Goal: Transaction & Acquisition: Purchase product/service

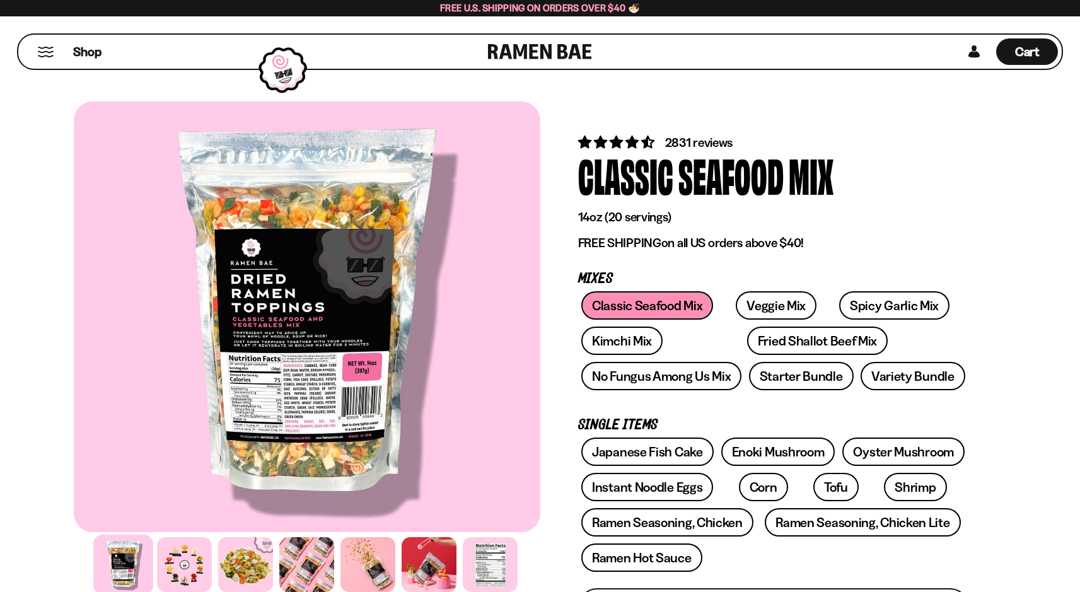
click at [50, 52] on button "Mobile Menu Trigger" at bounding box center [45, 52] width 17 height 11
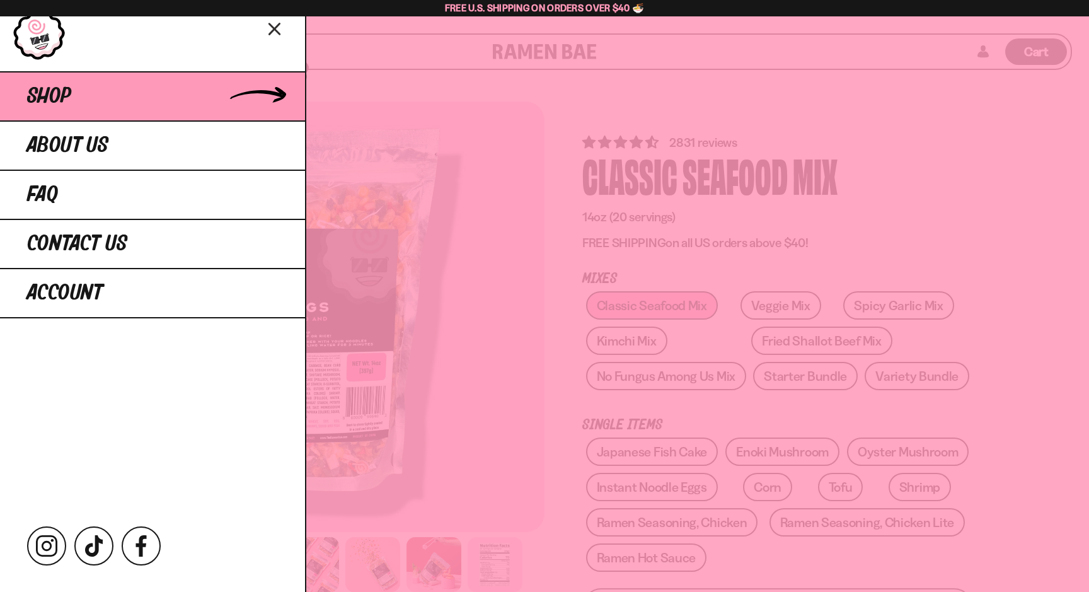
click at [210, 102] on link "Shop" at bounding box center [152, 95] width 305 height 49
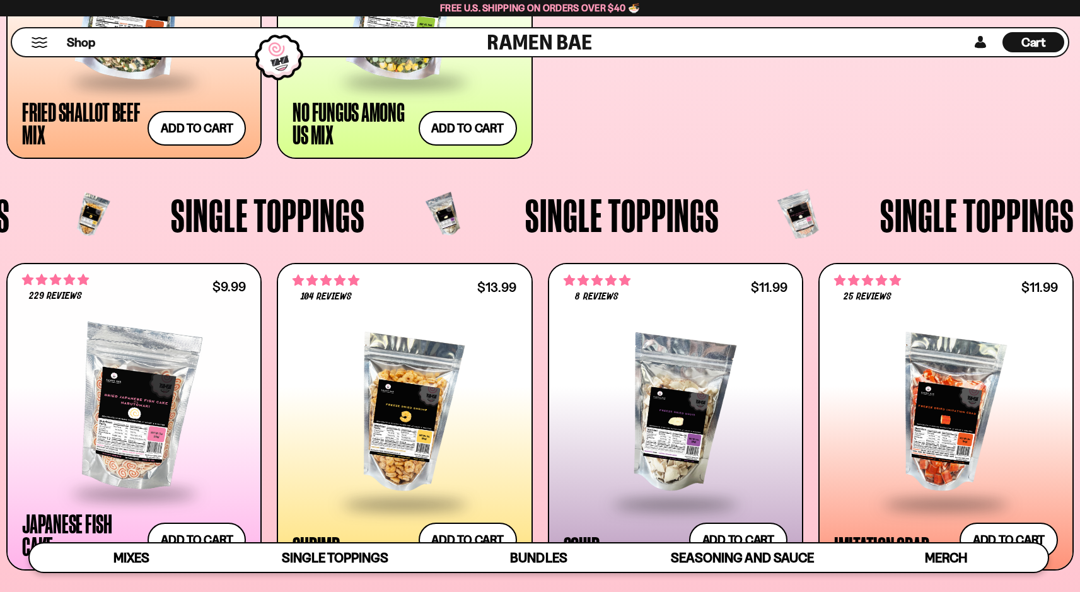
scroll to position [1061, 0]
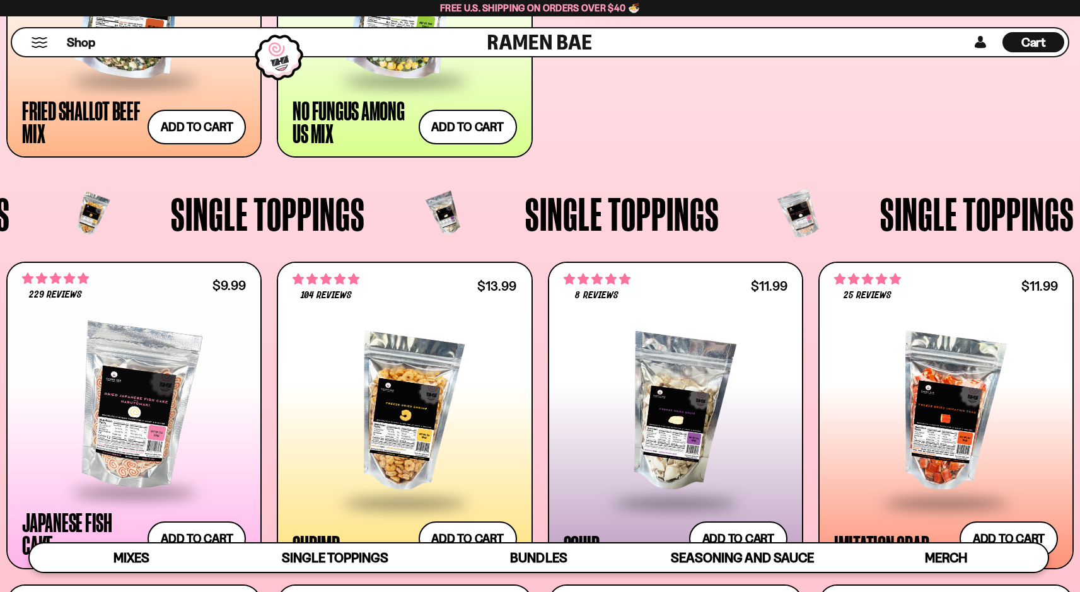
click at [312, 217] on span "Single Toppings" at bounding box center [268, 213] width 194 height 47
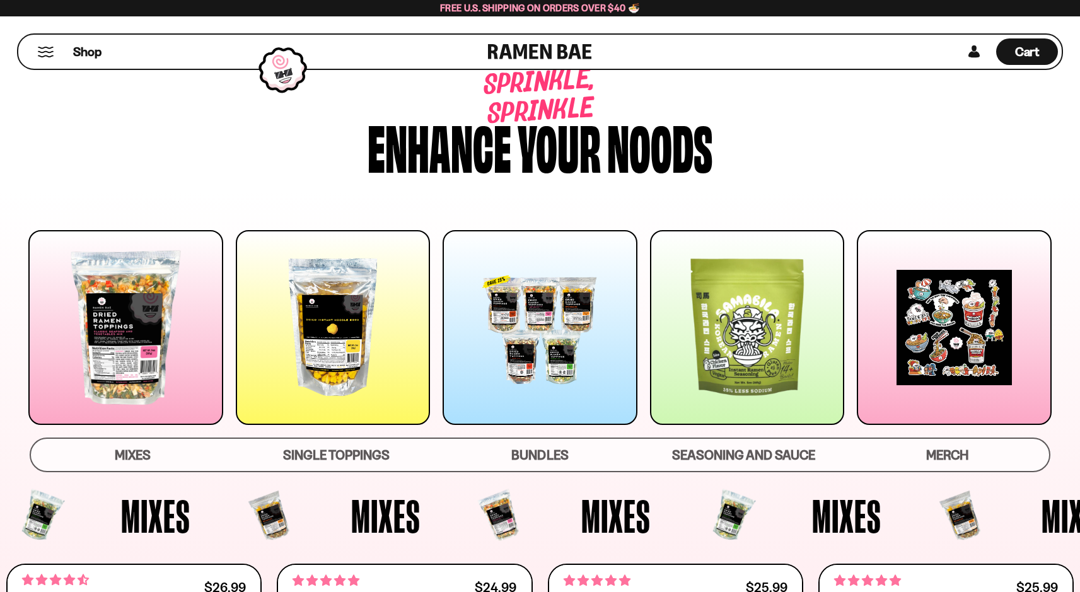
scroll to position [0, 0]
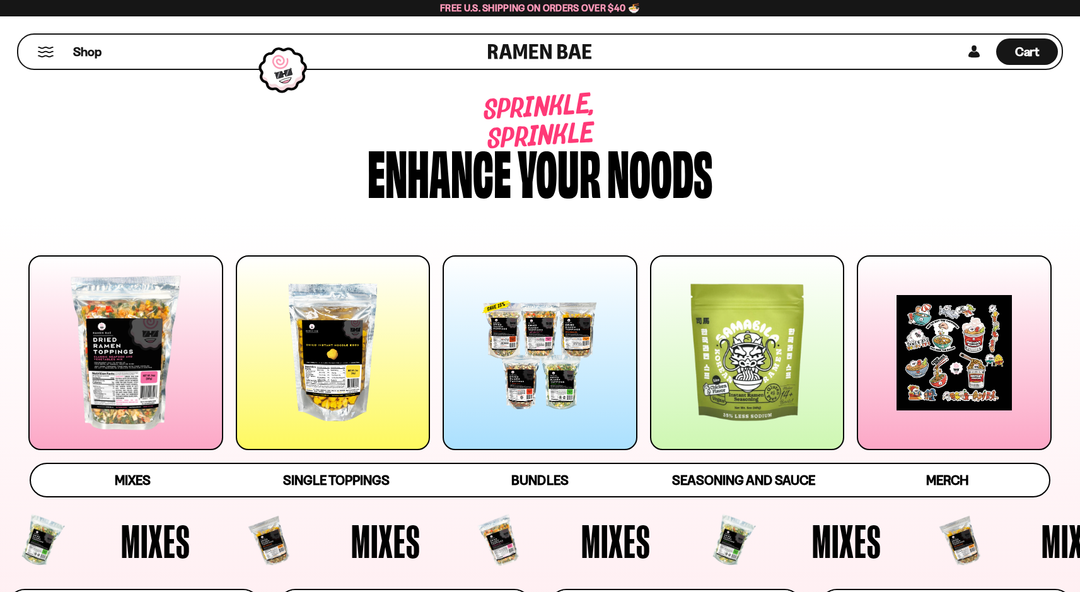
click at [179, 375] on div at bounding box center [125, 352] width 195 height 195
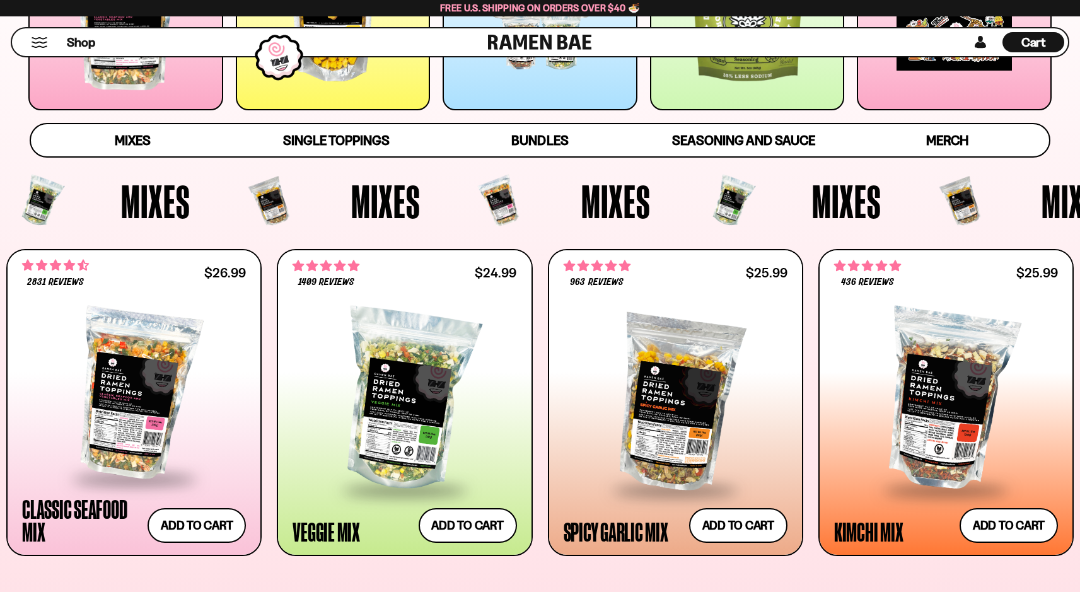
scroll to position [453, 0]
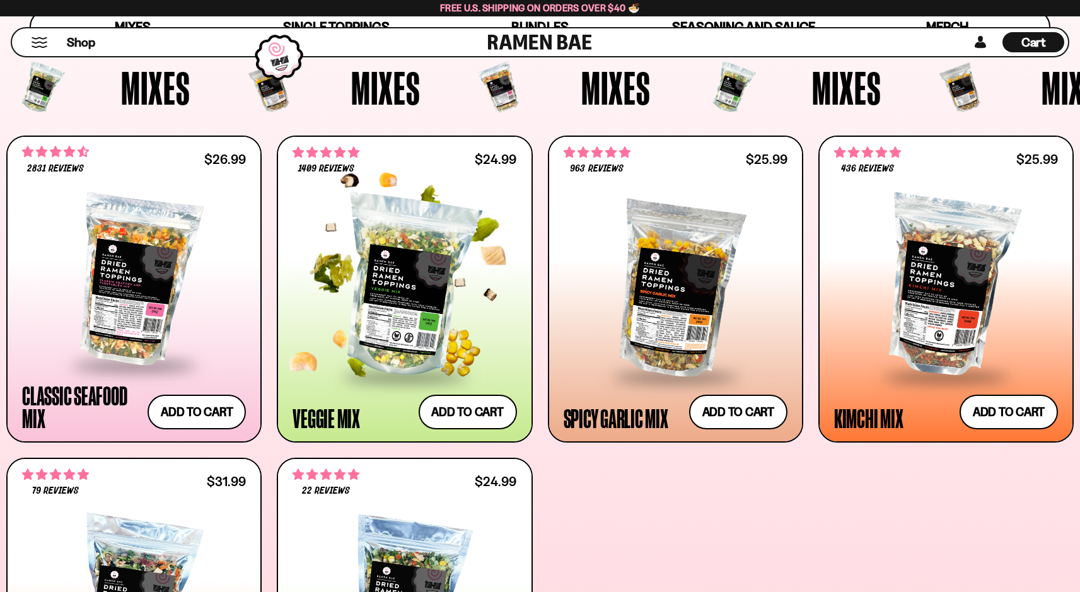
click at [349, 293] on div at bounding box center [405, 287] width 224 height 177
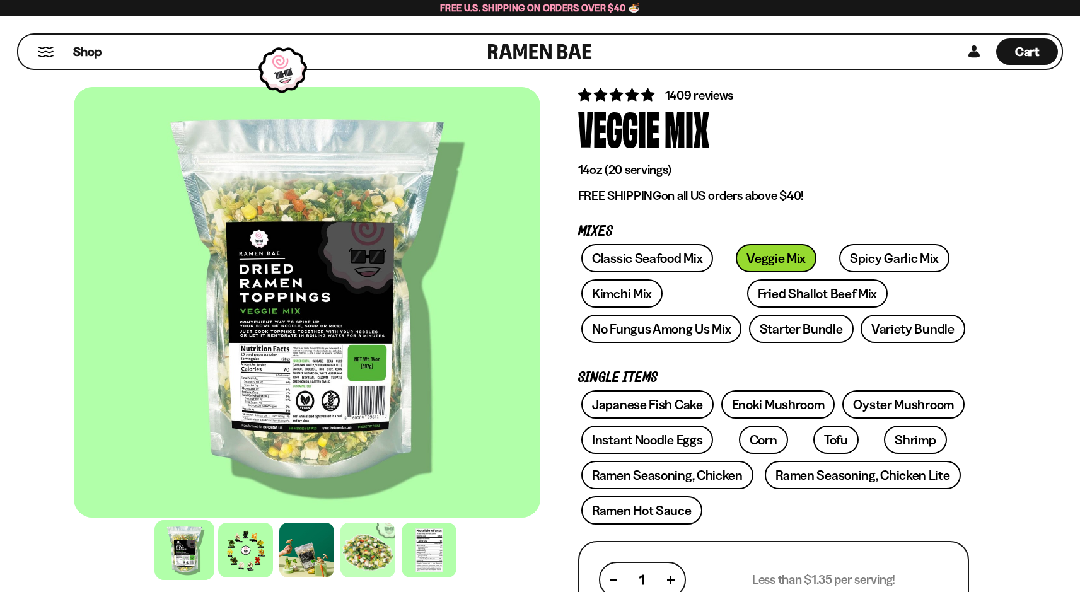
scroll to position [81, 0]
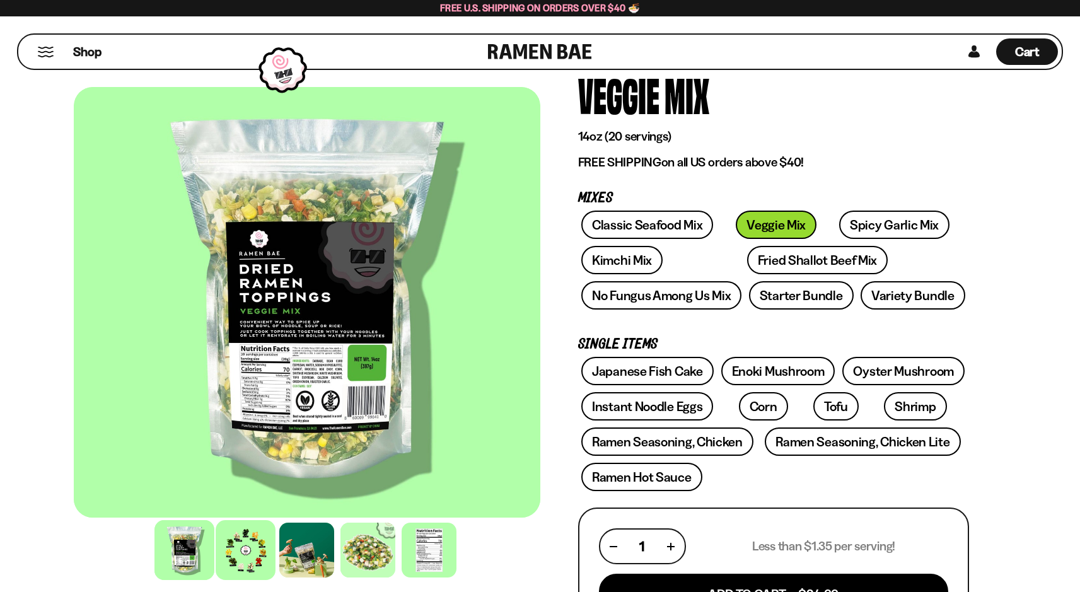
click at [245, 552] on div at bounding box center [246, 550] width 60 height 60
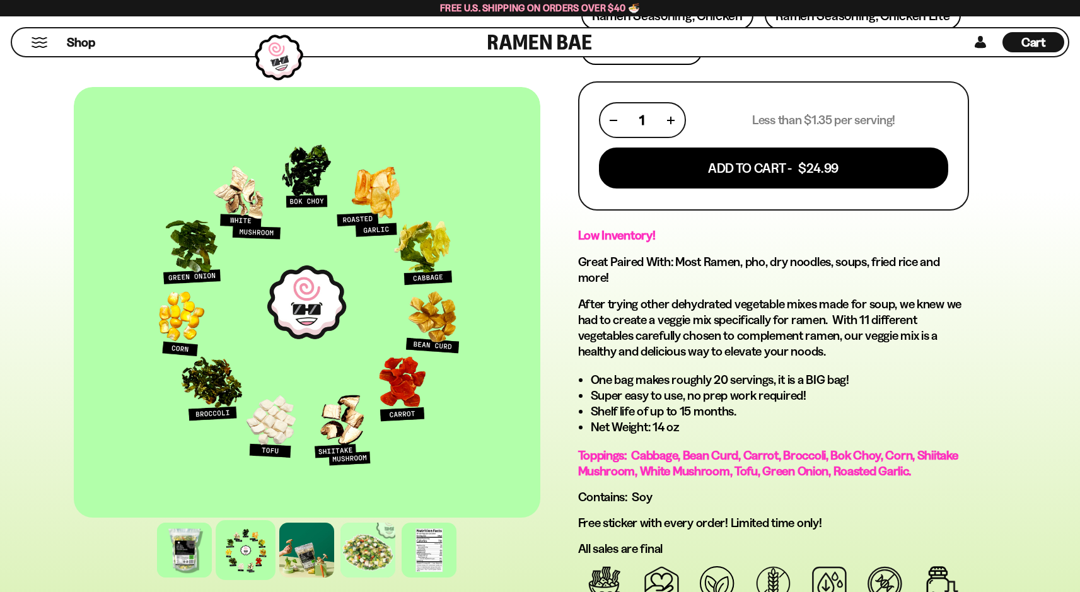
scroll to position [0, 0]
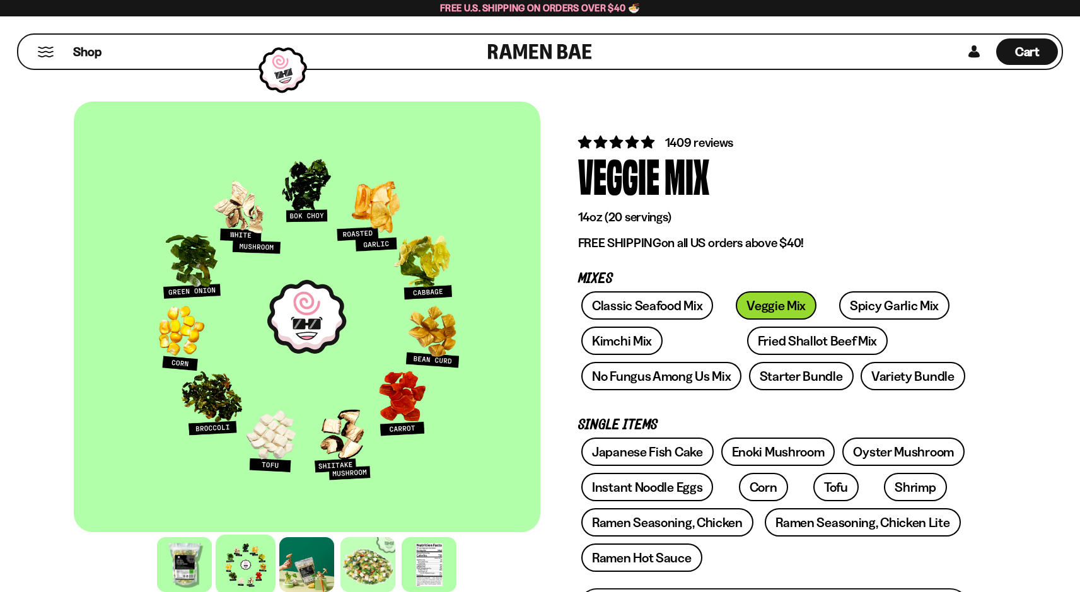
click at [55, 57] on div "Shop" at bounding box center [255, 52] width 466 height 34
click at [70, 45] on div "Shop" at bounding box center [255, 52] width 466 height 34
click at [81, 48] on span "Shop" at bounding box center [87, 51] width 31 height 19
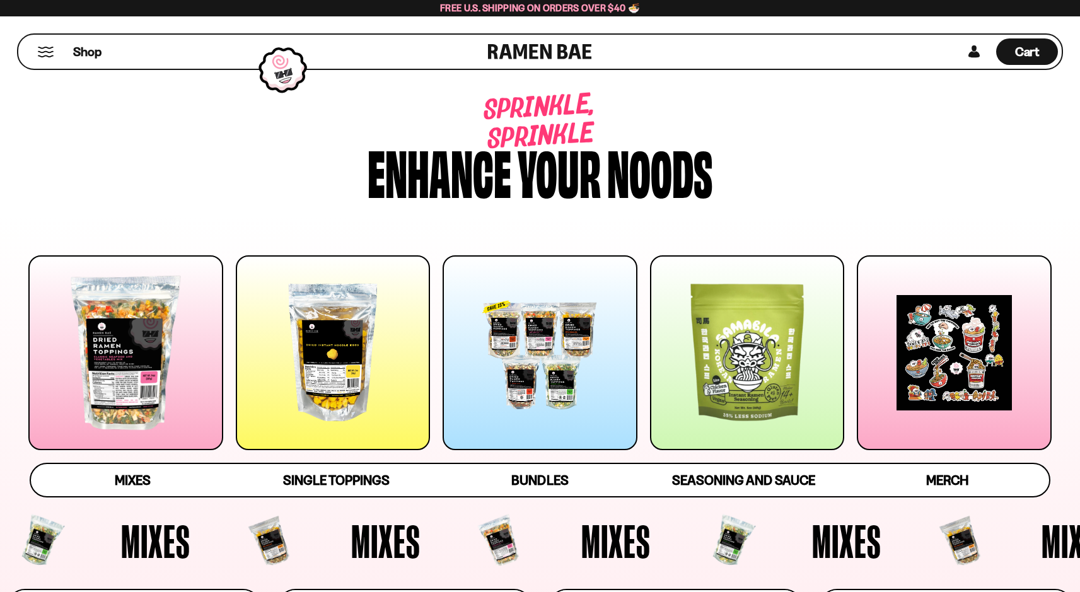
click at [383, 410] on div at bounding box center [333, 352] width 195 height 195
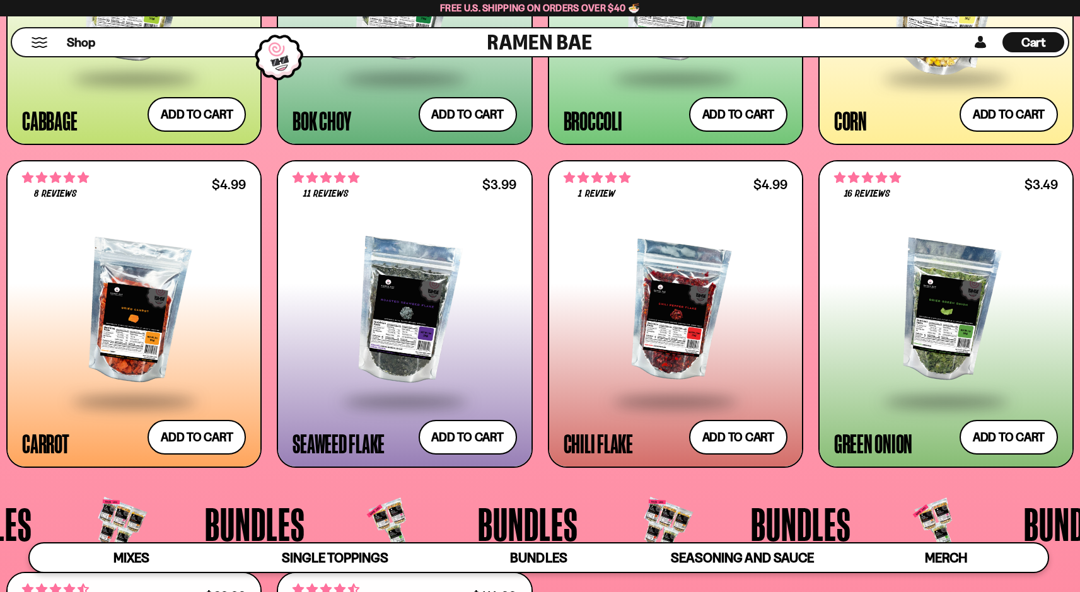
scroll to position [2411, 0]
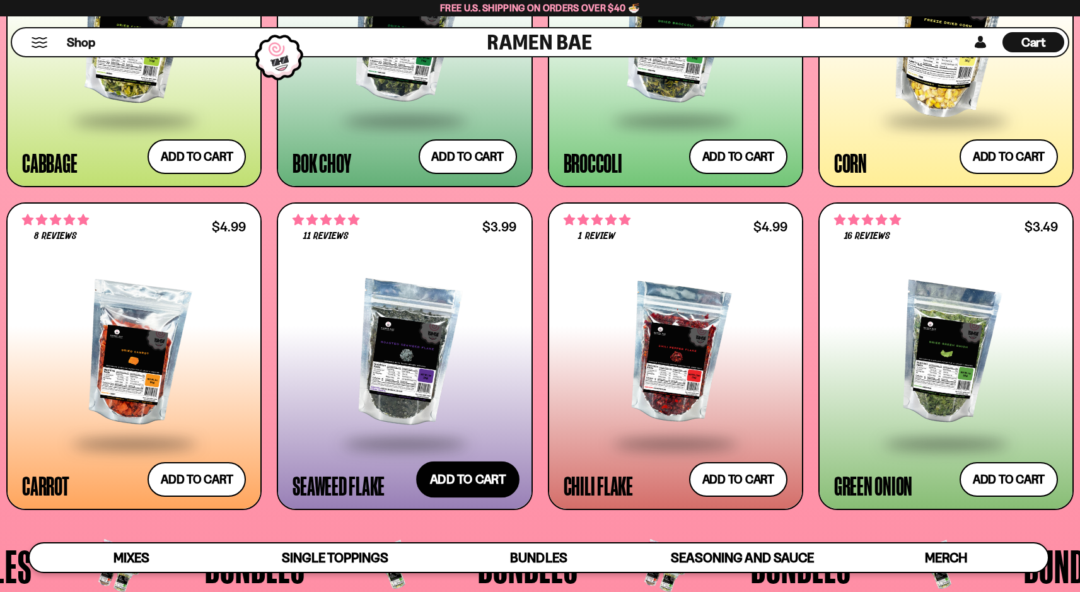
click at [496, 482] on button "Add to cart Add ― Regular price $3.99 Regular price Sale price $3.99 Unit price…" at bounding box center [467, 479] width 103 height 37
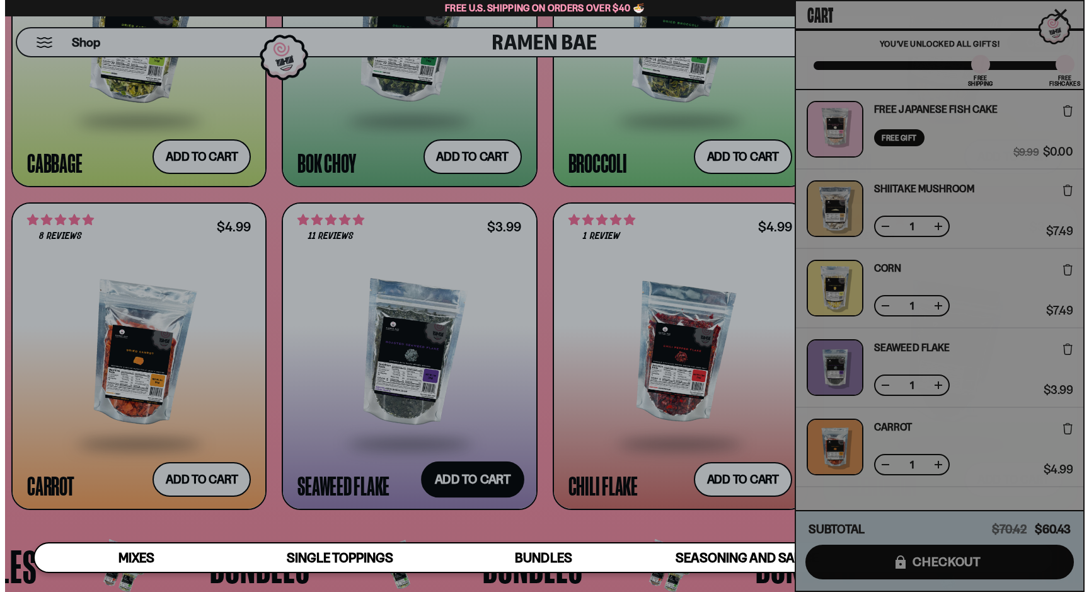
scroll to position [2427, 0]
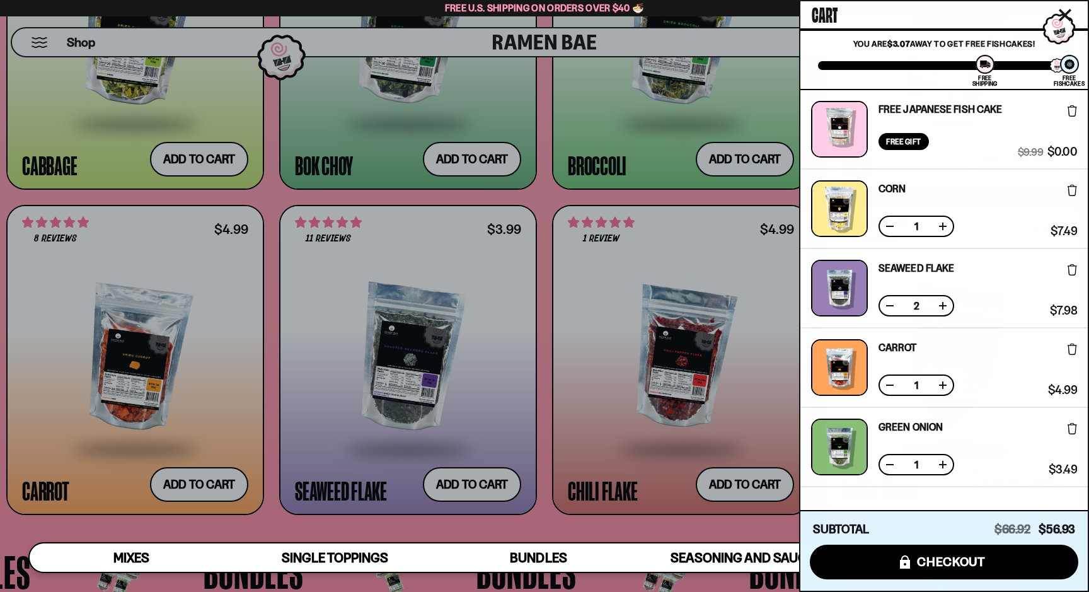
click at [236, 485] on div at bounding box center [544, 296] width 1089 height 592
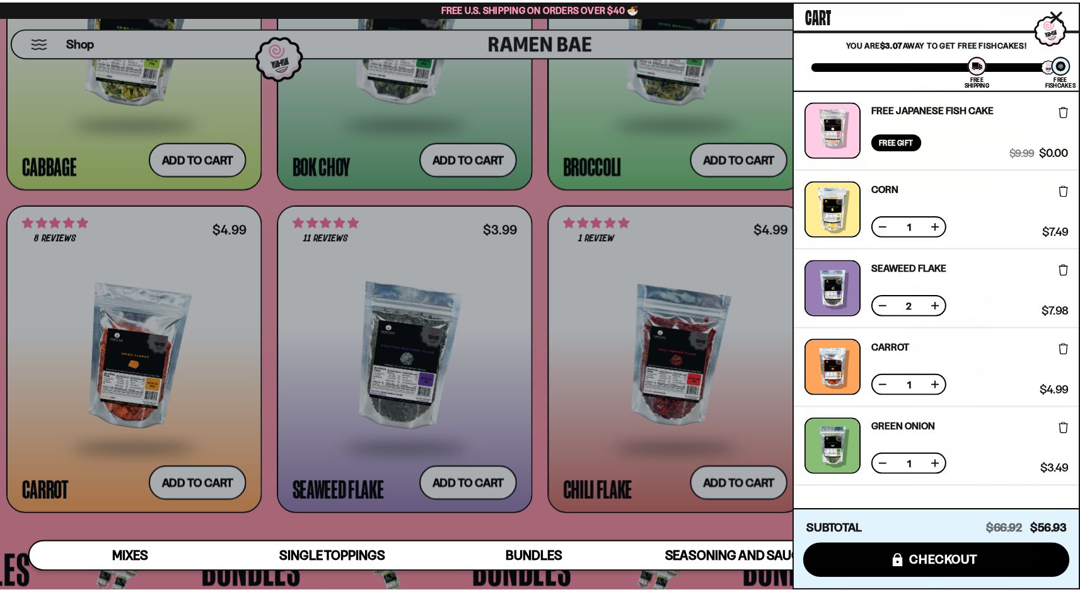
scroll to position [2412, 0]
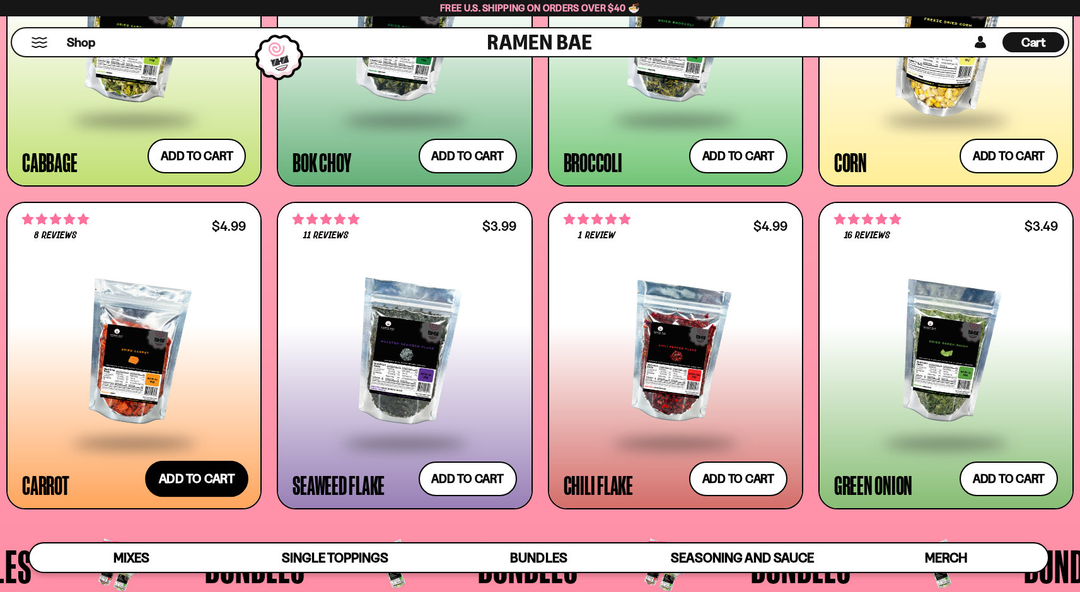
click at [229, 479] on button "Add to cart Add ― Regular price $4.99 Regular price Sale price $4.99 Unit price…" at bounding box center [196, 478] width 103 height 37
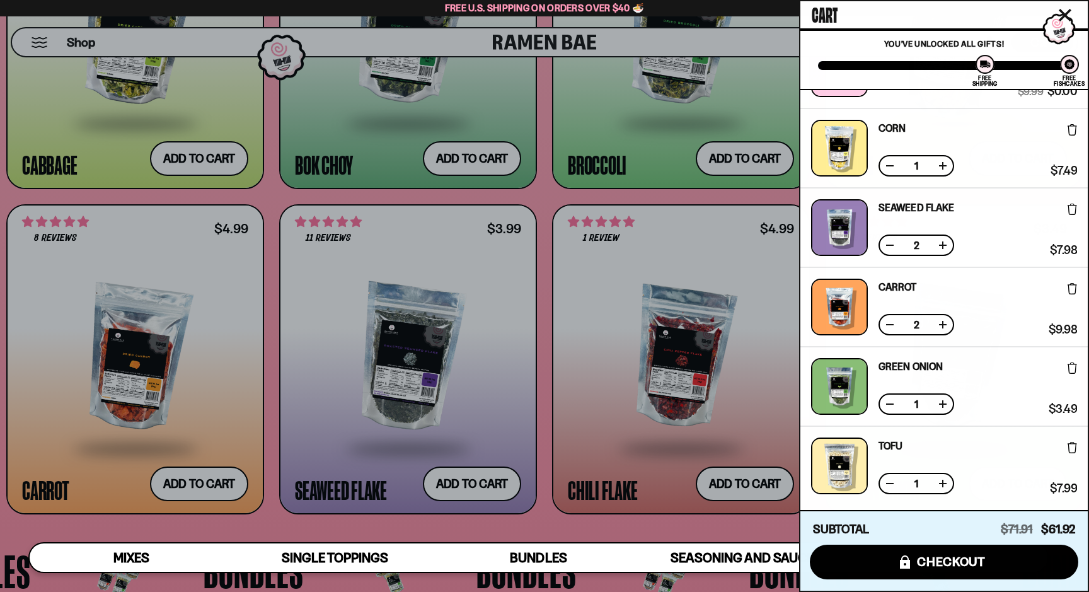
scroll to position [0, 0]
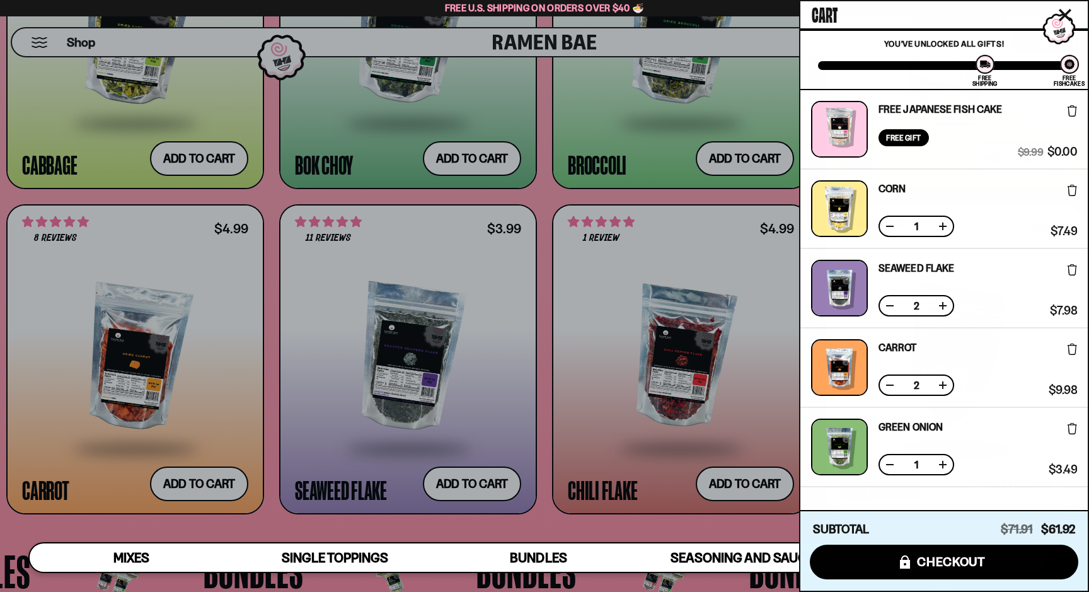
click at [1066, 15] on icon "Close cart" at bounding box center [1065, 14] width 11 height 11
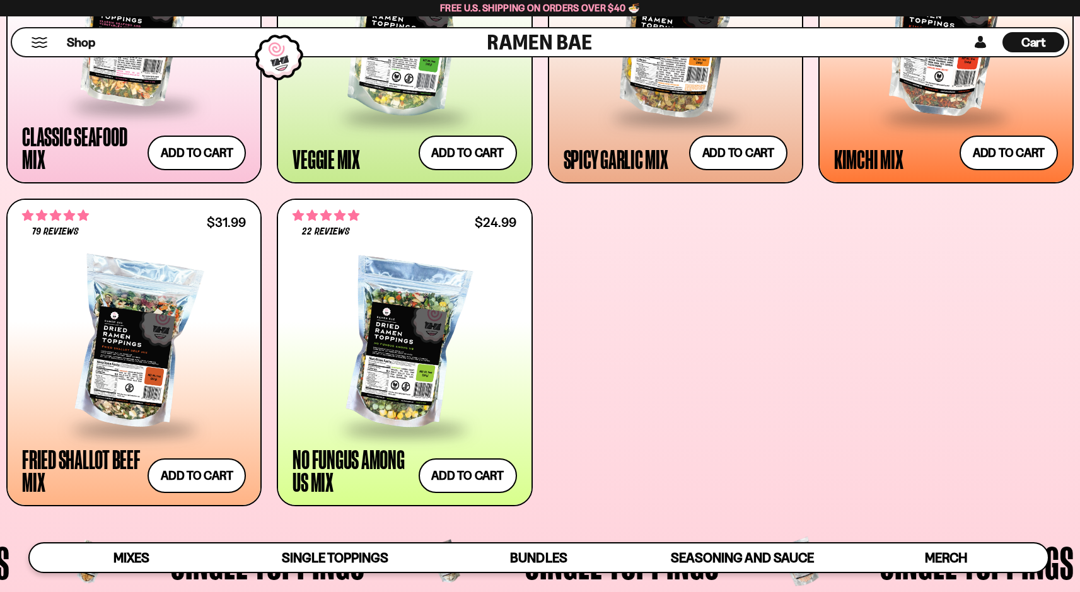
scroll to position [697, 0]
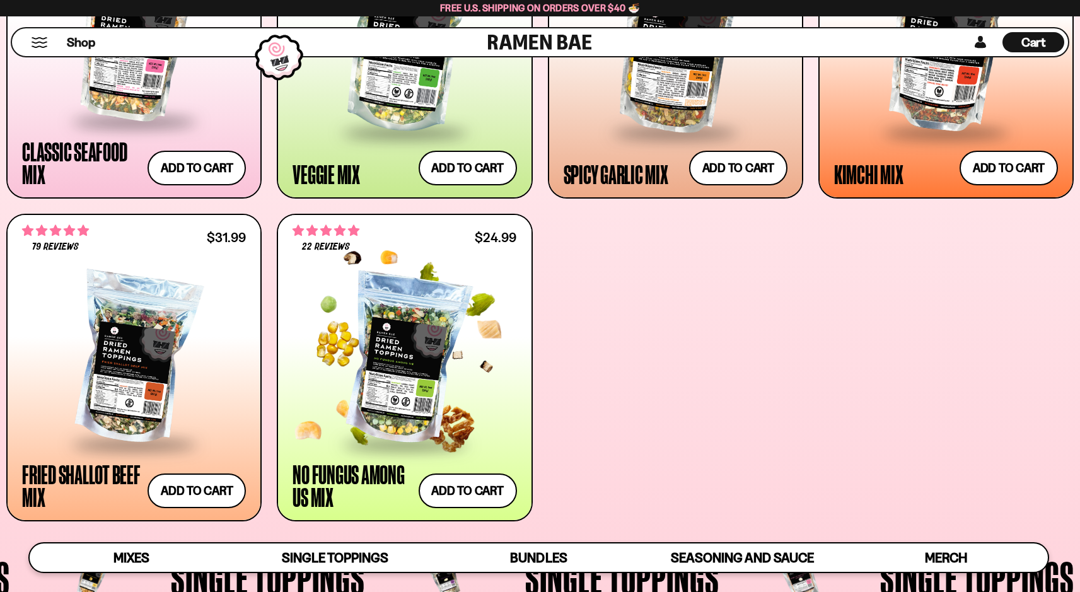
click at [473, 340] on div at bounding box center [405, 359] width 224 height 167
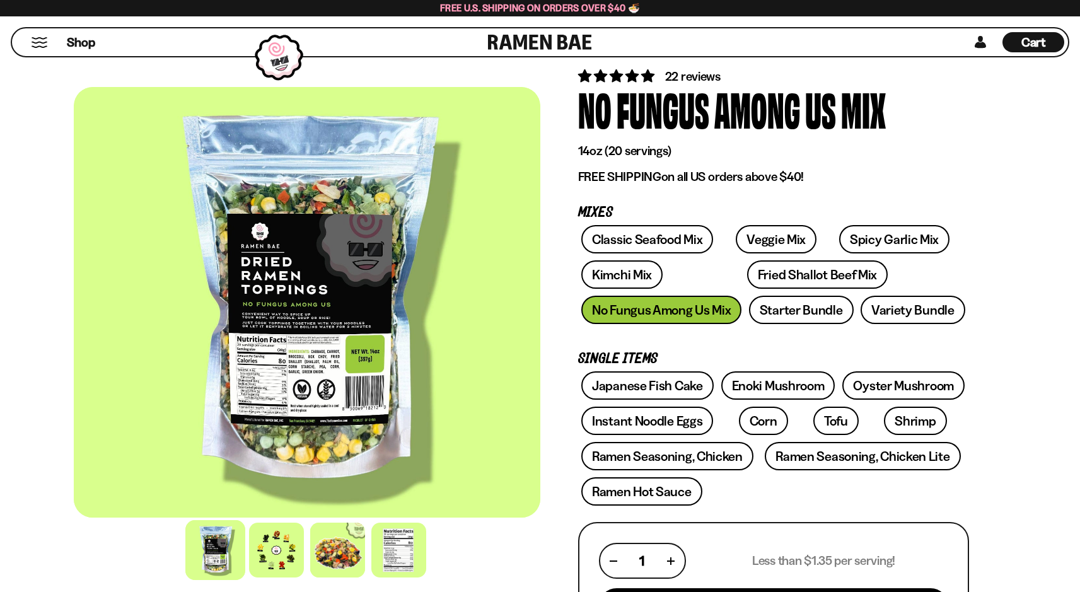
scroll to position [142, 0]
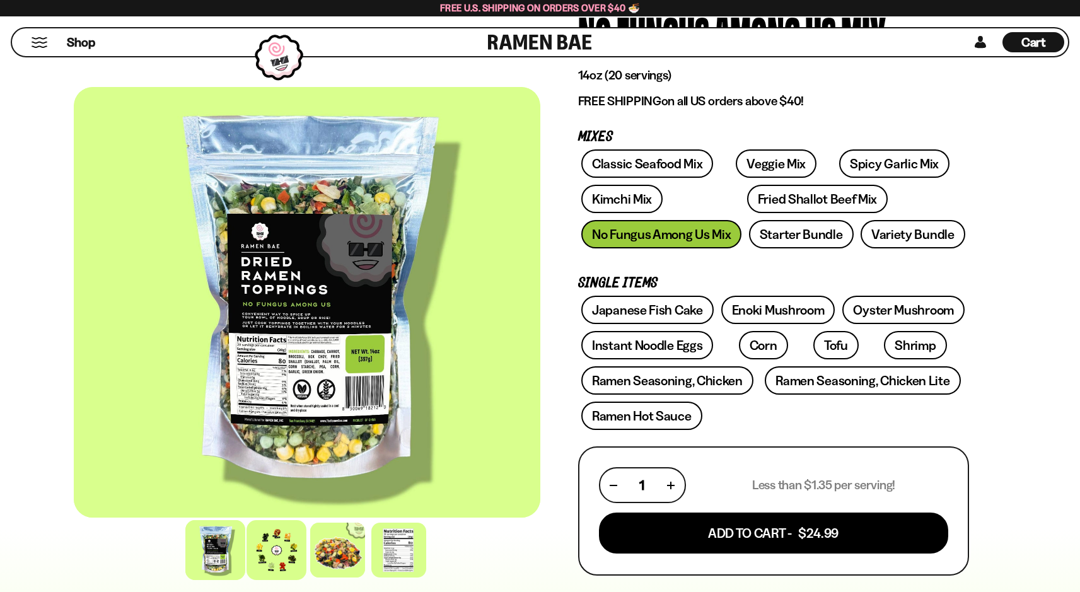
click at [288, 542] on div at bounding box center [277, 550] width 60 height 60
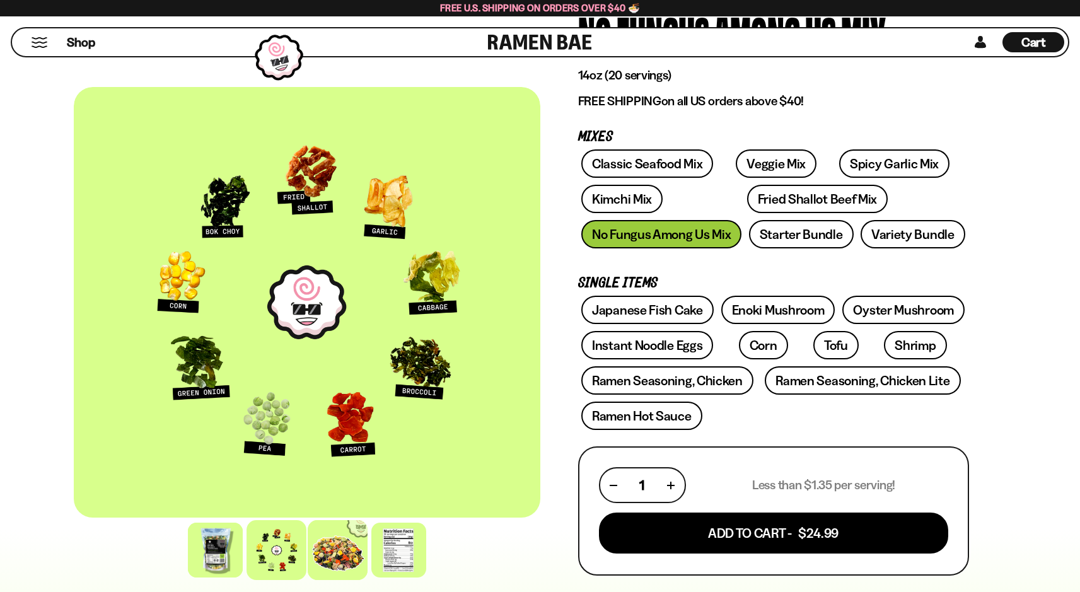
click at [338, 552] on div at bounding box center [338, 550] width 60 height 60
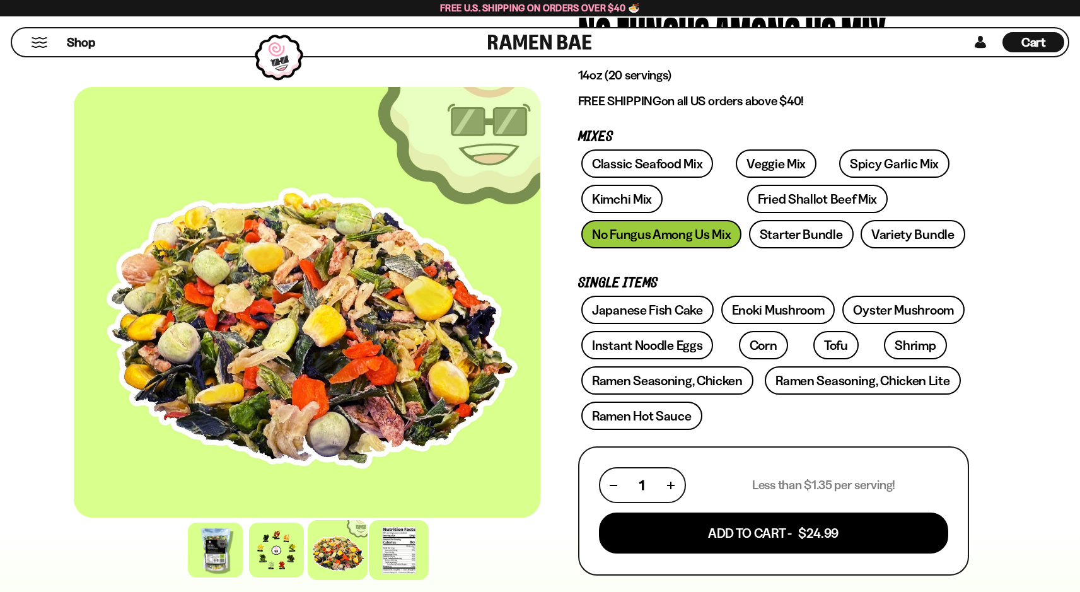
click at [404, 552] on div at bounding box center [399, 550] width 60 height 60
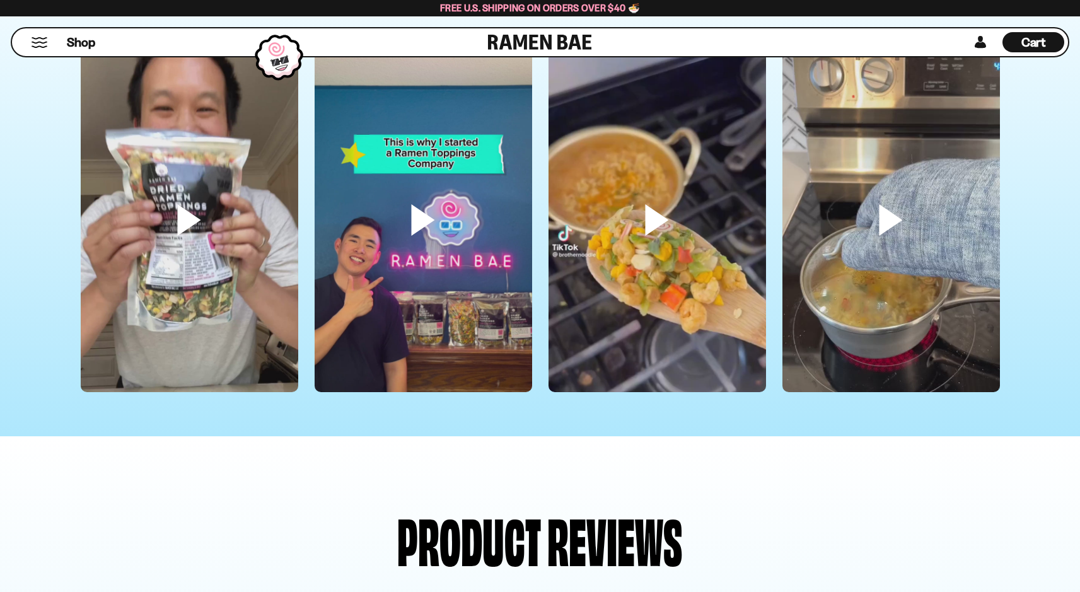
scroll to position [3755, 0]
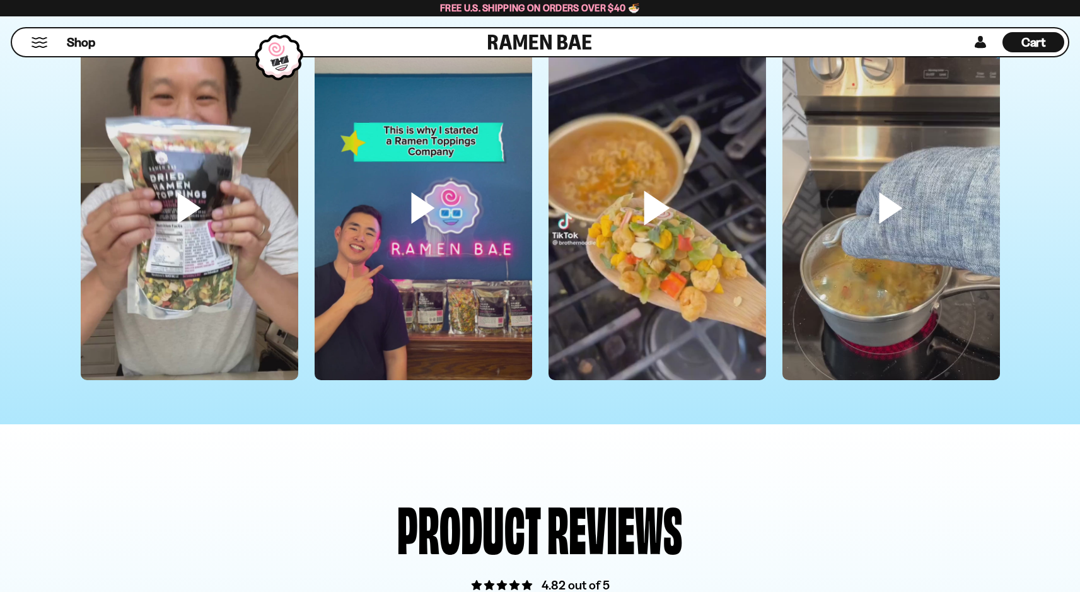
click at [619, 286] on video at bounding box center [658, 229] width 218 height 386
click at [880, 221] on video at bounding box center [891, 229] width 218 height 386
click at [663, 282] on video at bounding box center [658, 229] width 218 height 386
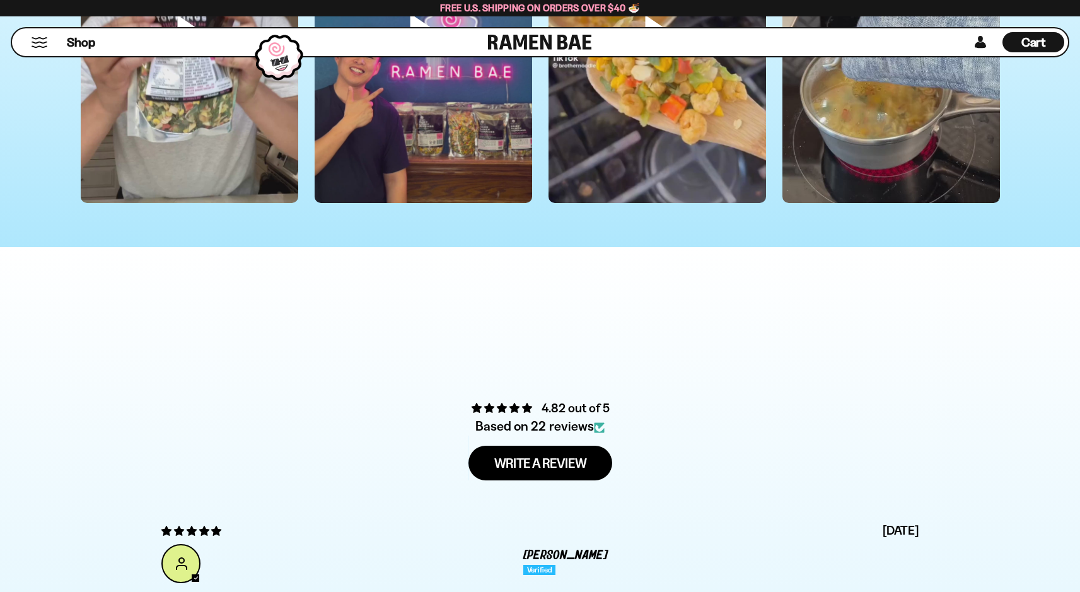
scroll to position [4061, 0]
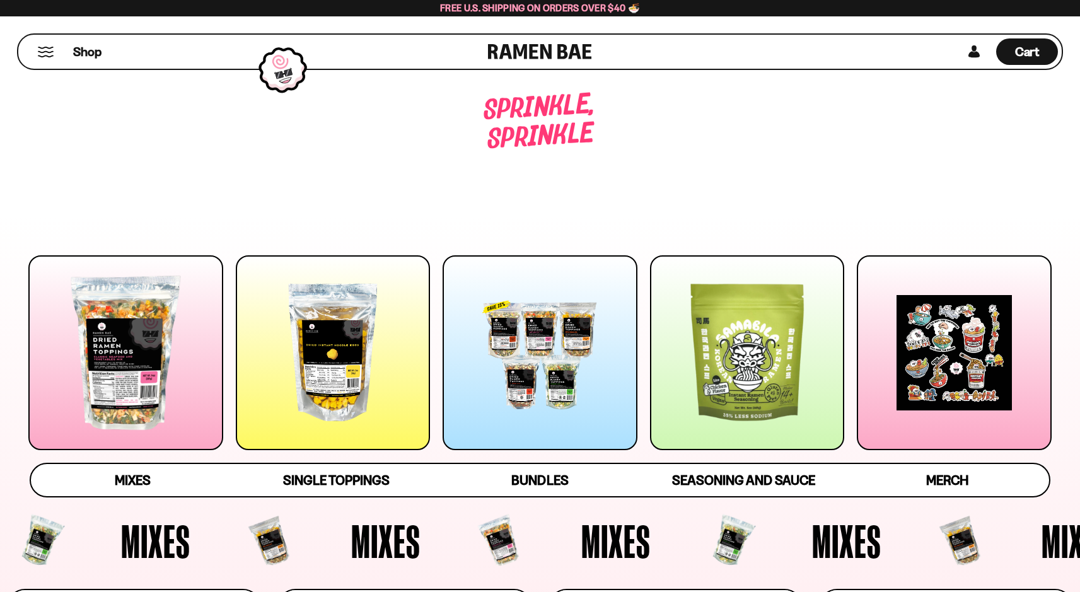
scroll to position [697, 0]
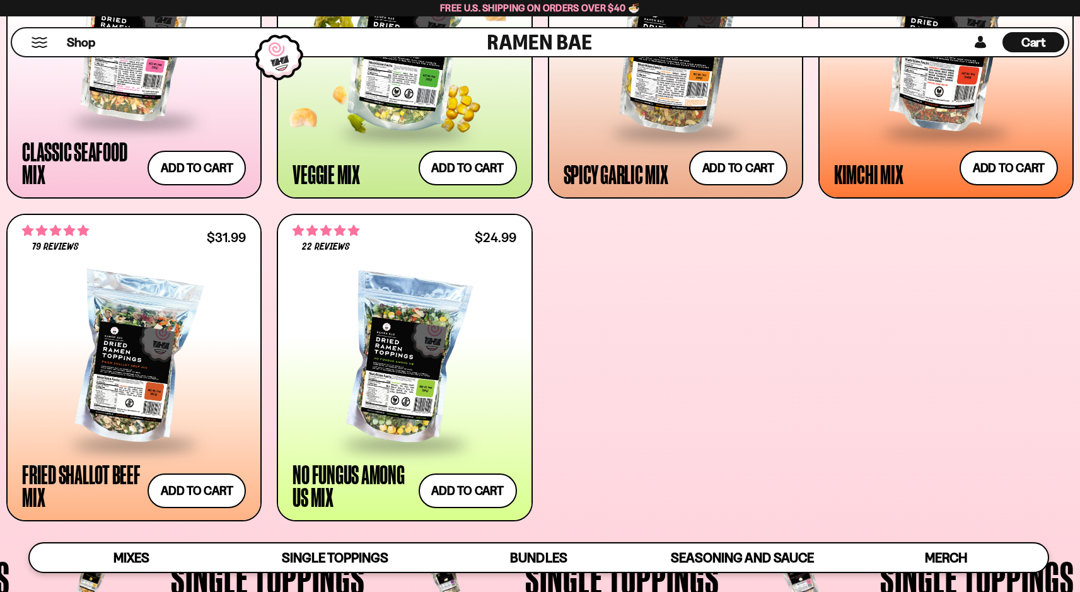
click at [389, 158] on div "**********" at bounding box center [405, 168] width 224 height 35
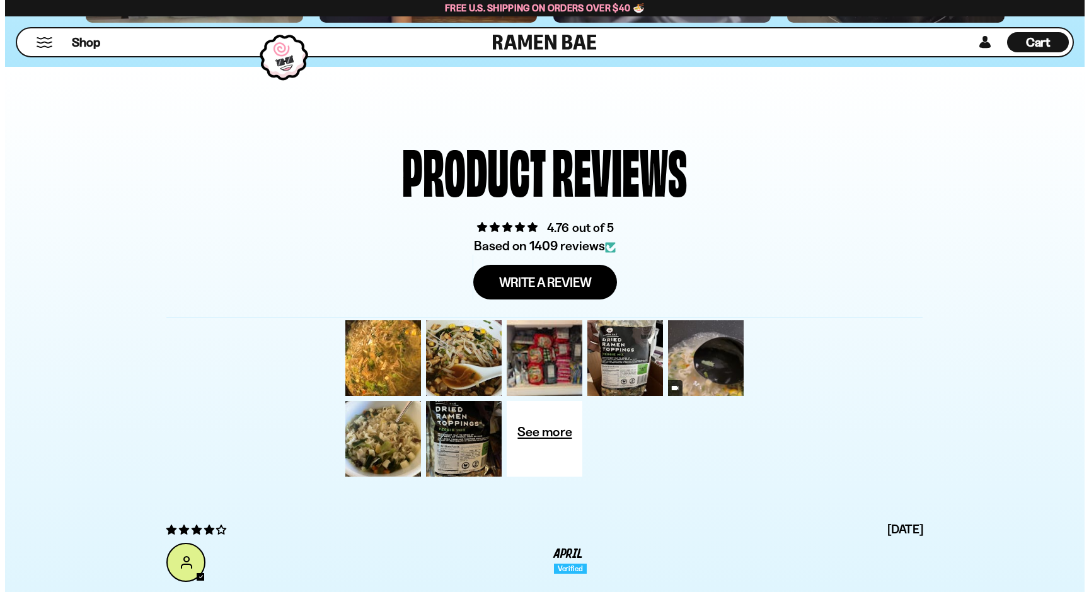
scroll to position [4319, 0]
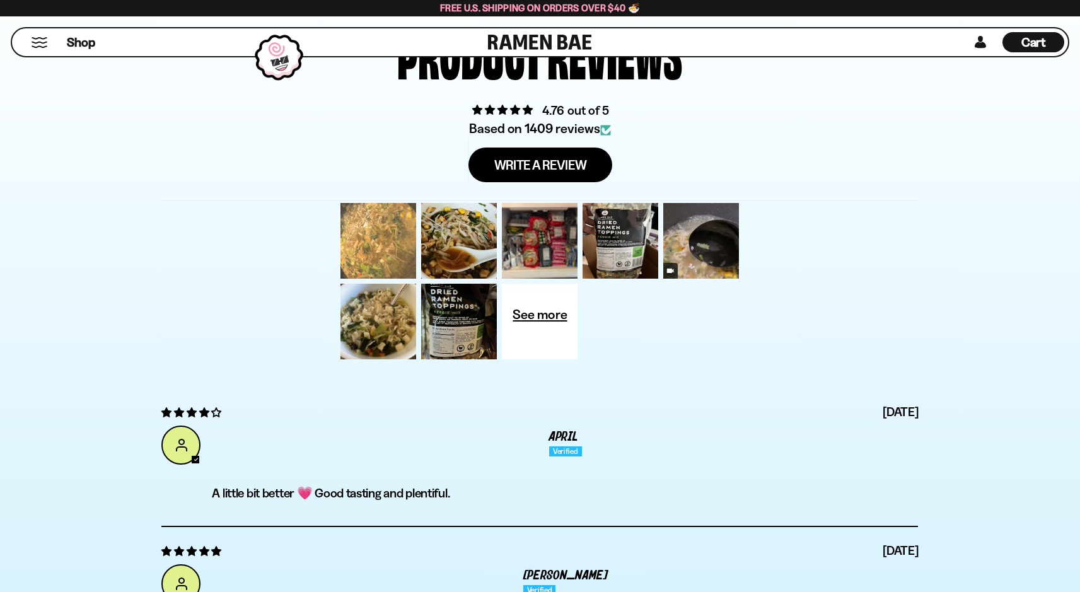
click at [390, 266] on div at bounding box center [378, 240] width 81 height 81
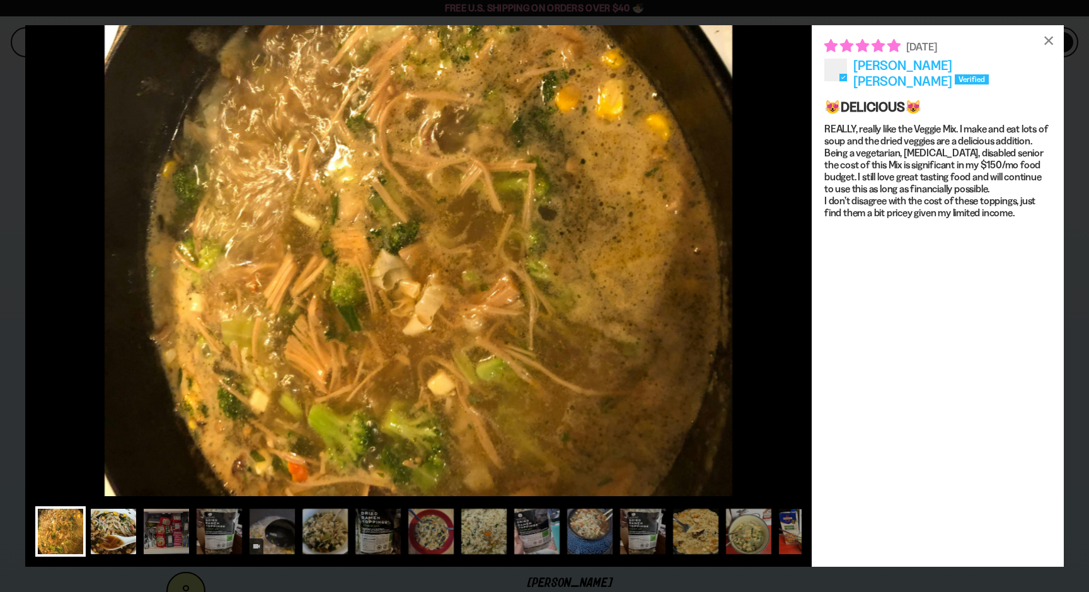
click at [115, 525] on div at bounding box center [113, 531] width 50 height 50
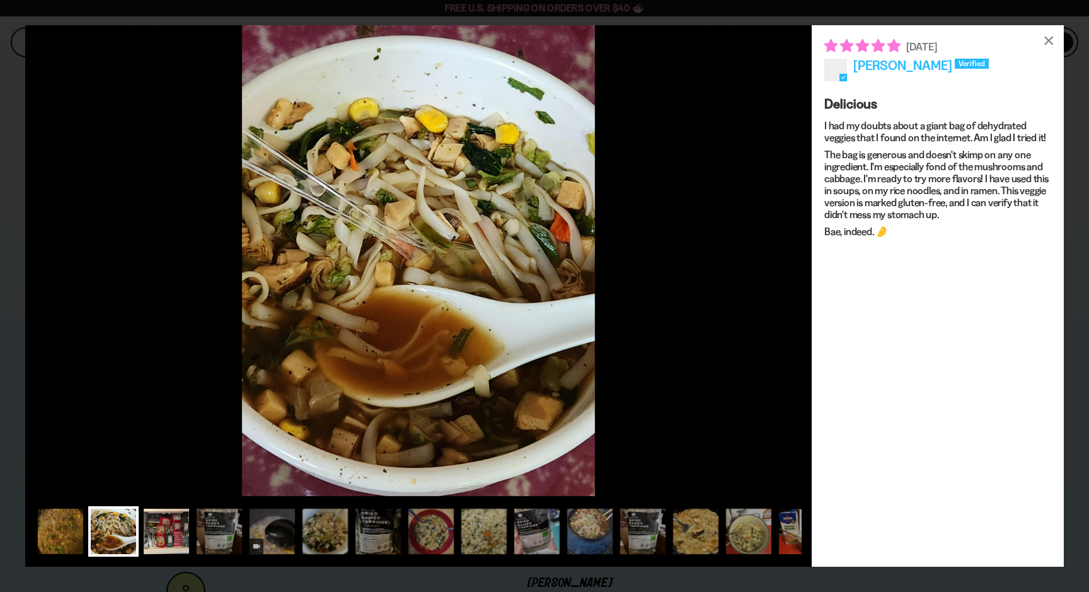
click at [180, 524] on div at bounding box center [166, 531] width 50 height 50
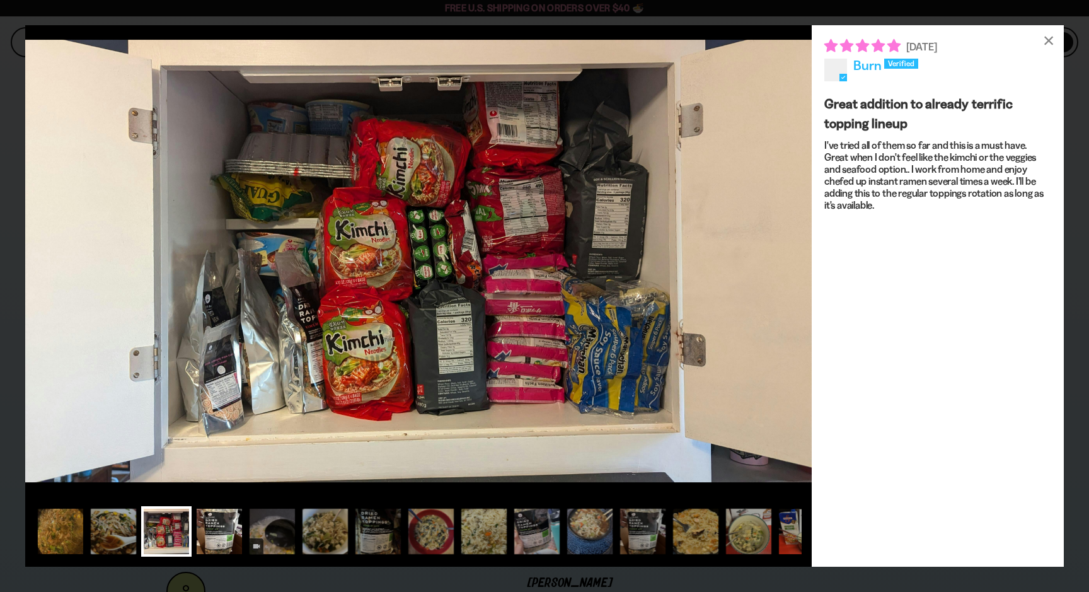
click at [226, 523] on div at bounding box center [219, 531] width 50 height 50
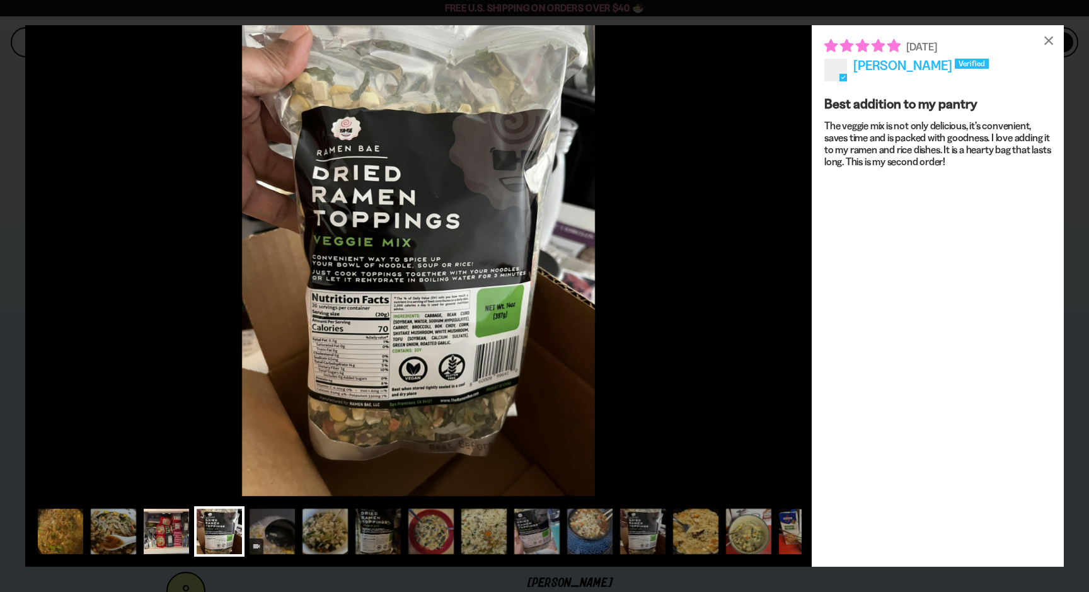
click at [170, 527] on div at bounding box center [166, 531] width 50 height 50
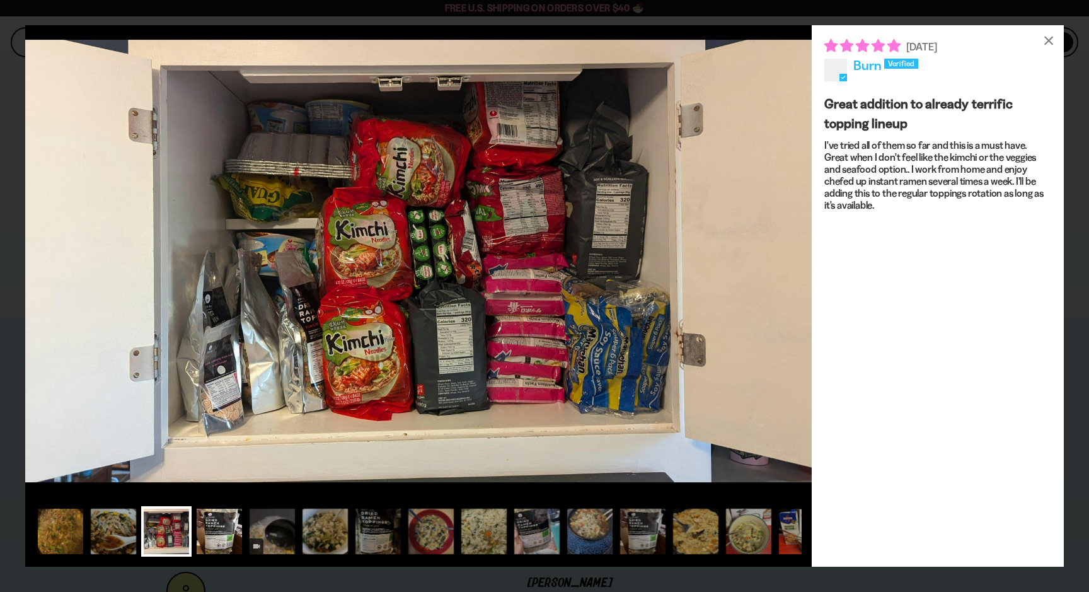
click at [226, 525] on div at bounding box center [219, 531] width 50 height 50
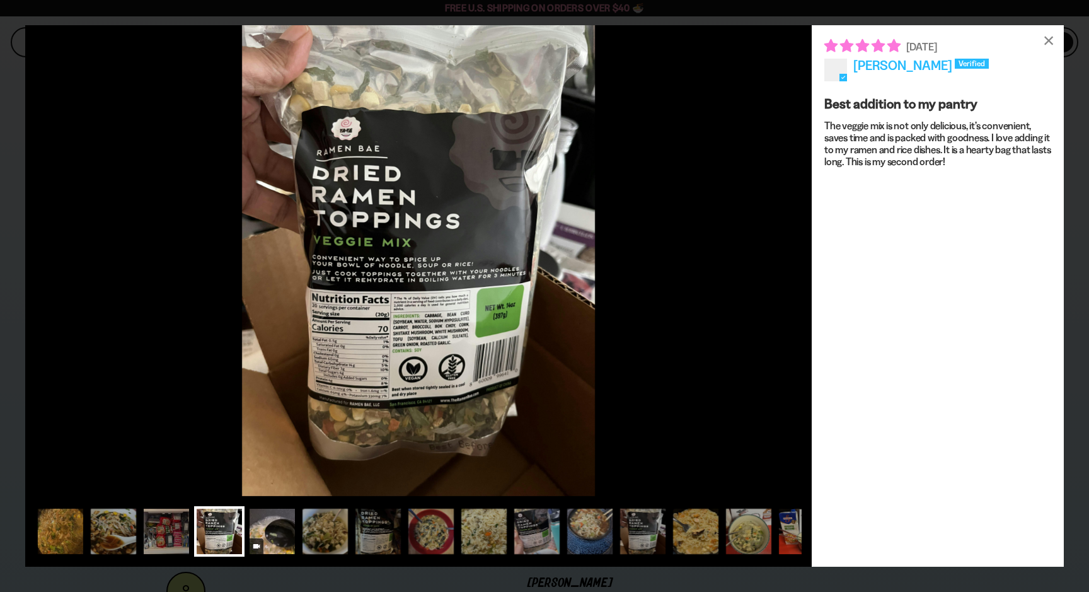
click at [279, 535] on div at bounding box center [272, 531] width 50 height 50
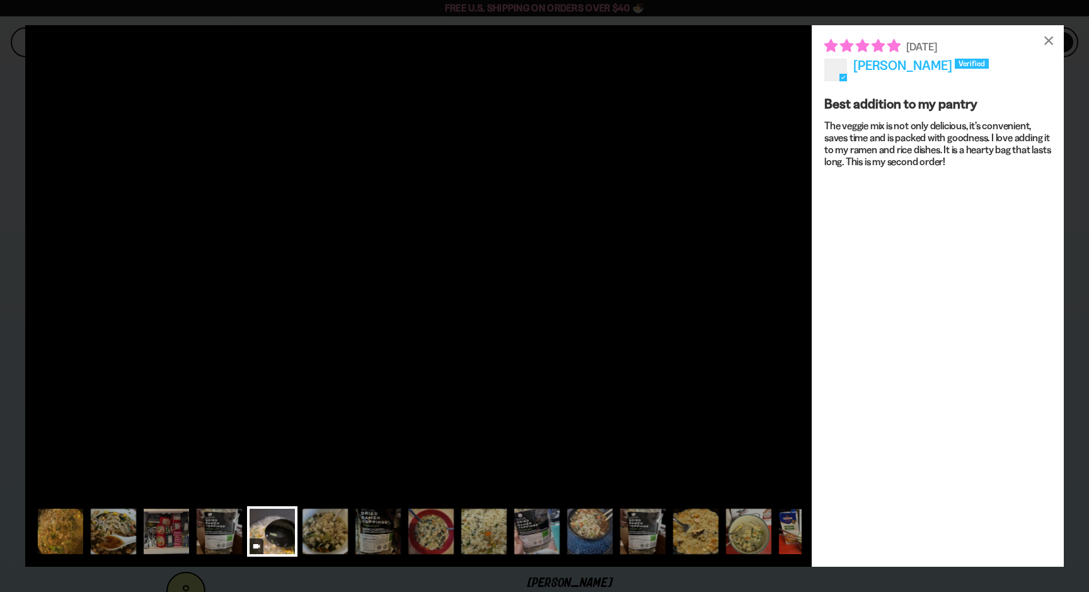
click at [331, 504] on div at bounding box center [418, 536] width 787 height 81
click at [331, 518] on div at bounding box center [325, 531] width 50 height 50
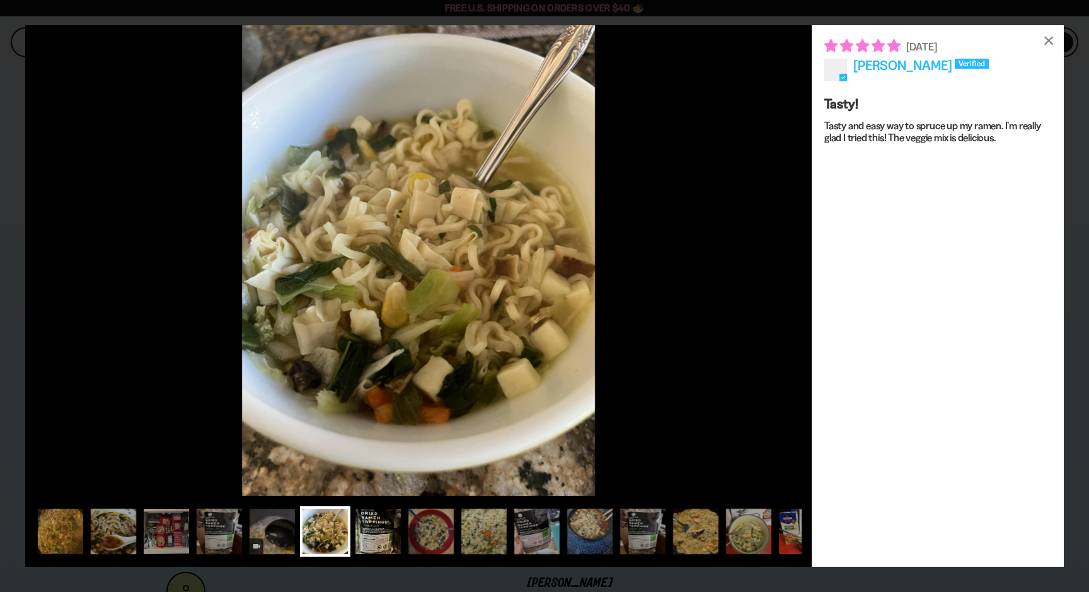
click at [400, 526] on div at bounding box center [378, 531] width 50 height 50
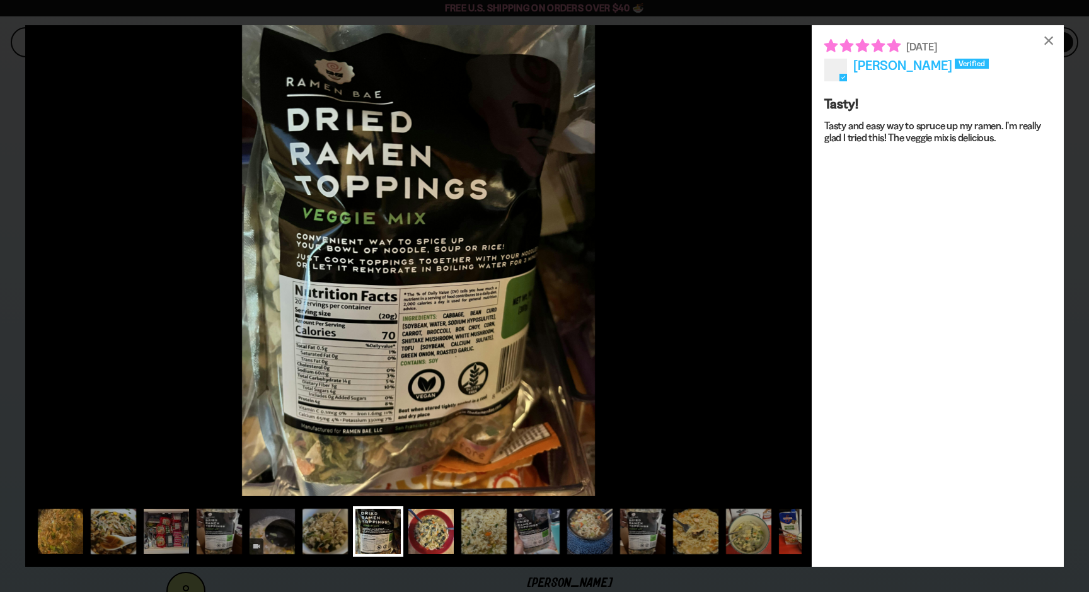
click at [448, 526] on div at bounding box center [431, 531] width 50 height 50
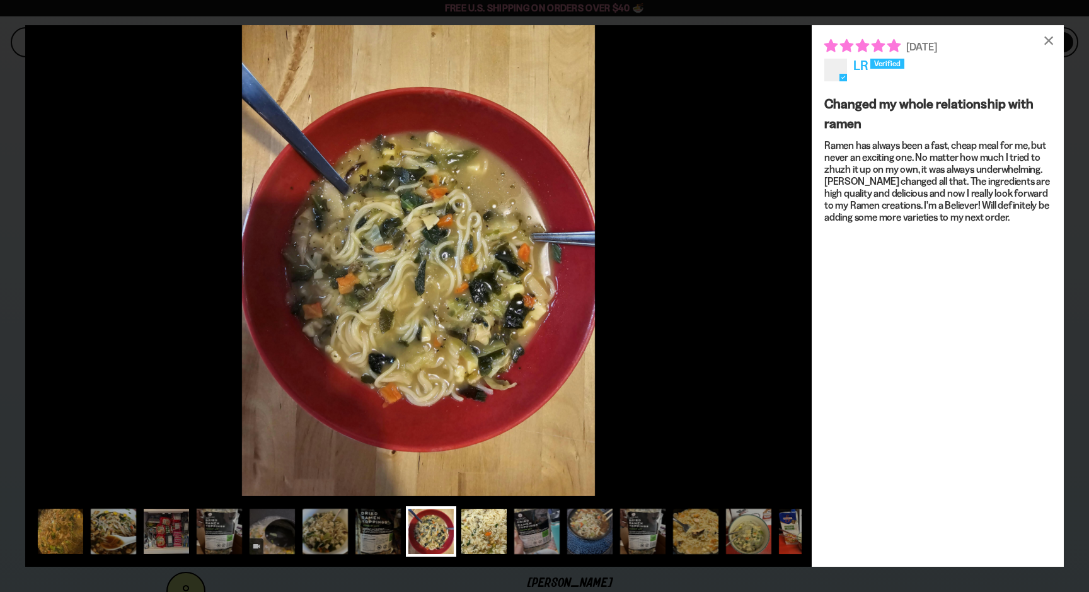
click at [478, 531] on div at bounding box center [484, 531] width 50 height 50
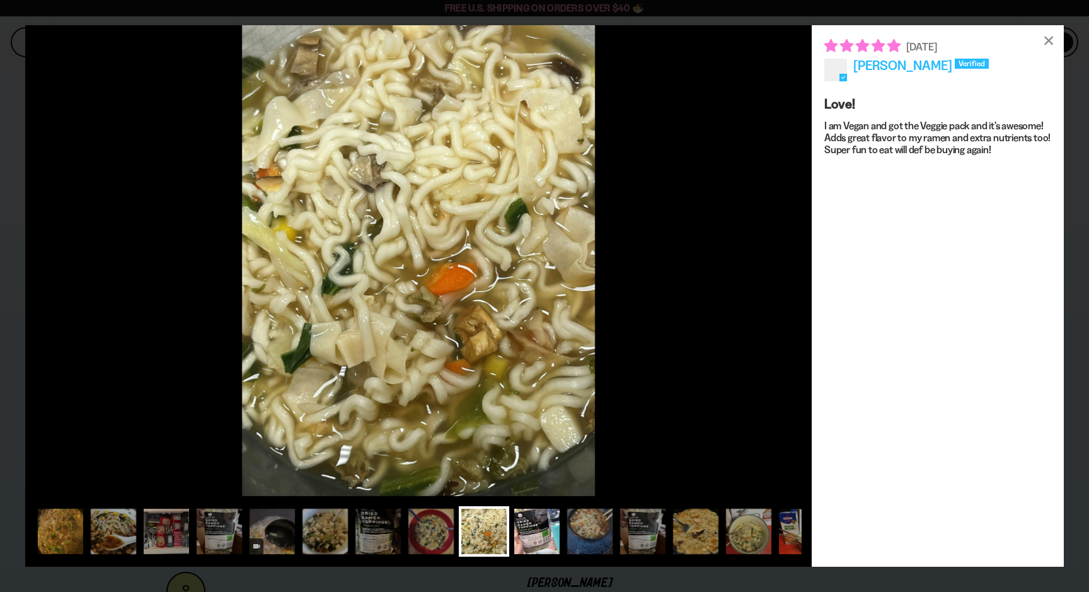
click at [537, 533] on div at bounding box center [537, 531] width 50 height 50
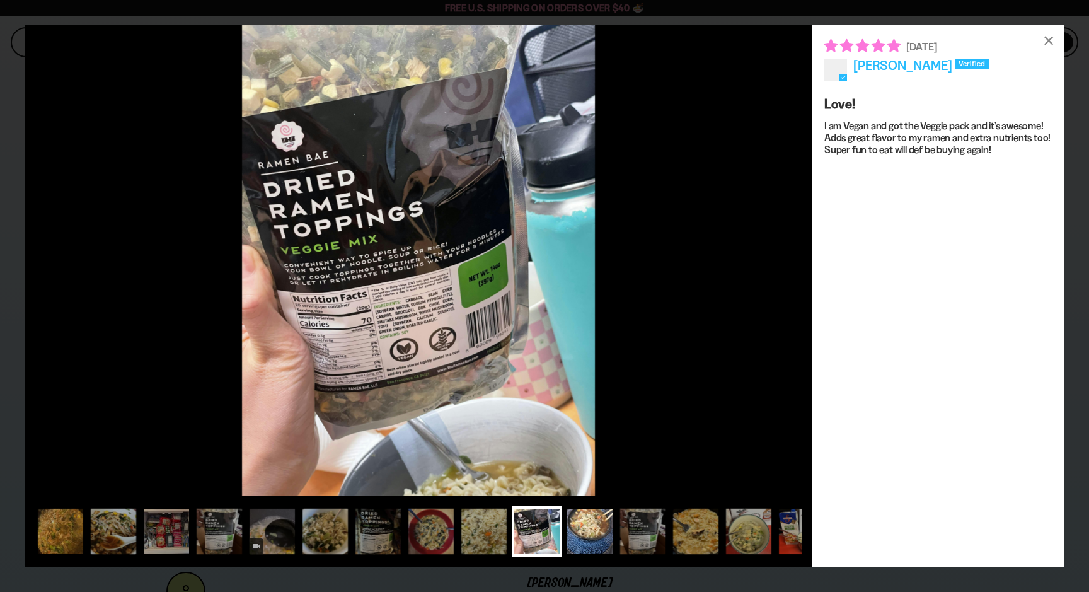
click at [584, 534] on div at bounding box center [590, 531] width 50 height 50
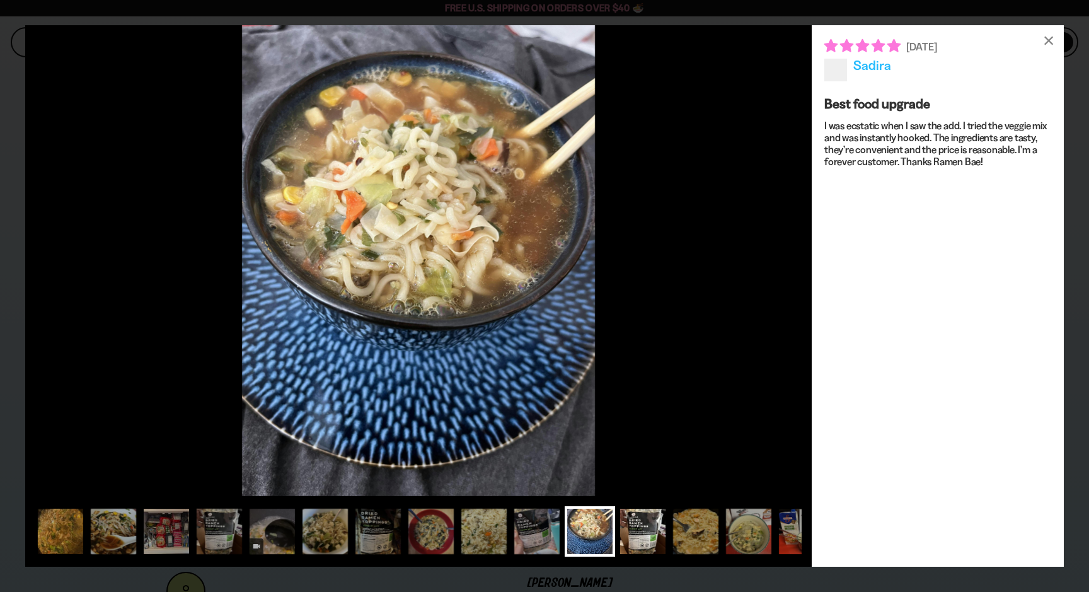
click at [631, 534] on div at bounding box center [643, 531] width 50 height 50
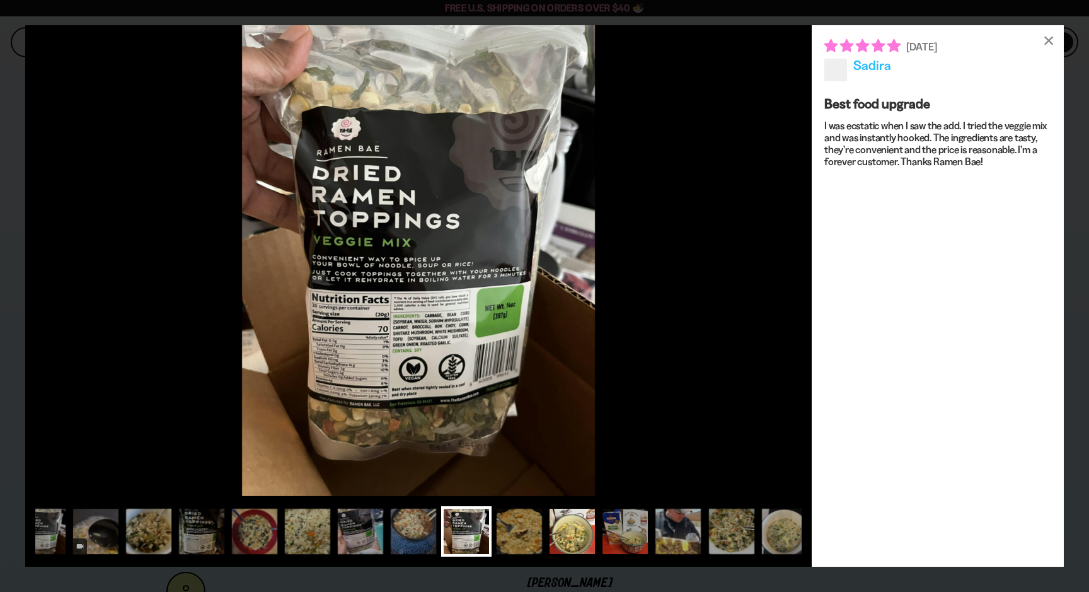
click at [584, 533] on div at bounding box center [572, 531] width 50 height 50
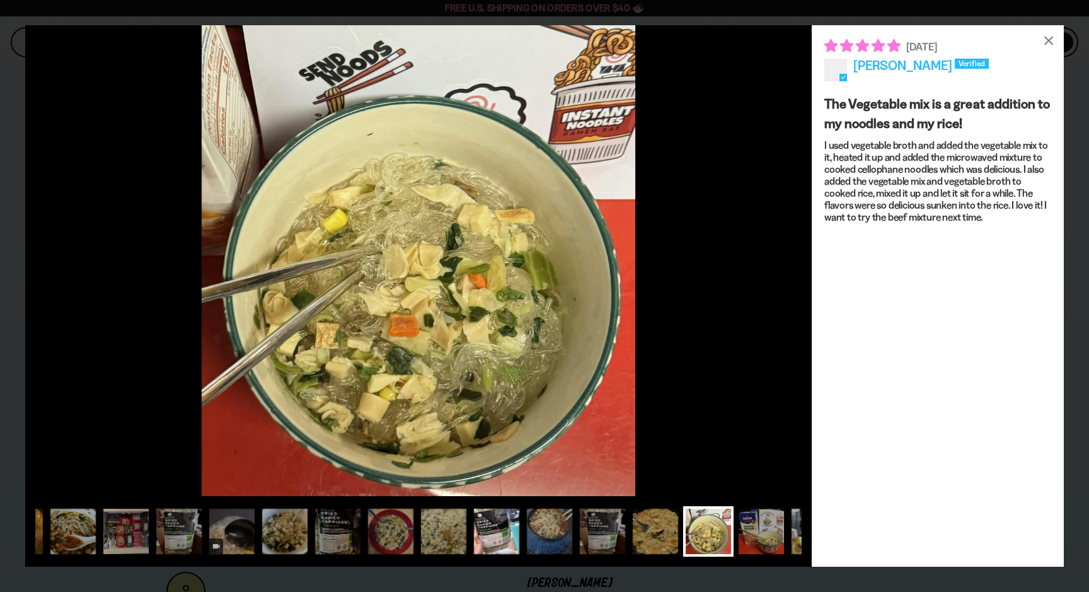
click at [492, 531] on div at bounding box center [497, 531] width 50 height 50
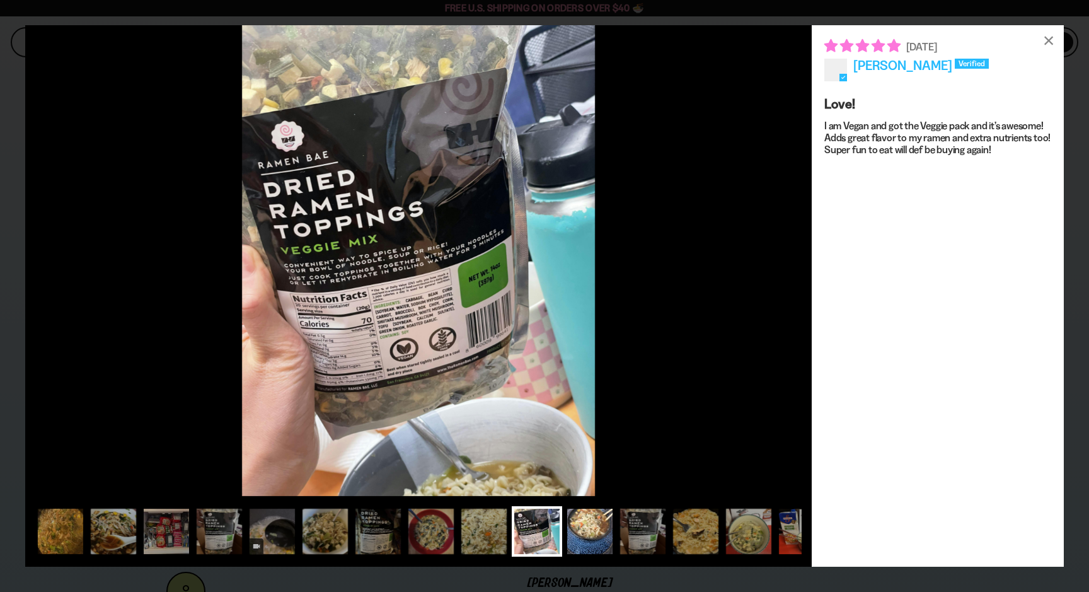
click at [600, 531] on div at bounding box center [590, 531] width 50 height 50
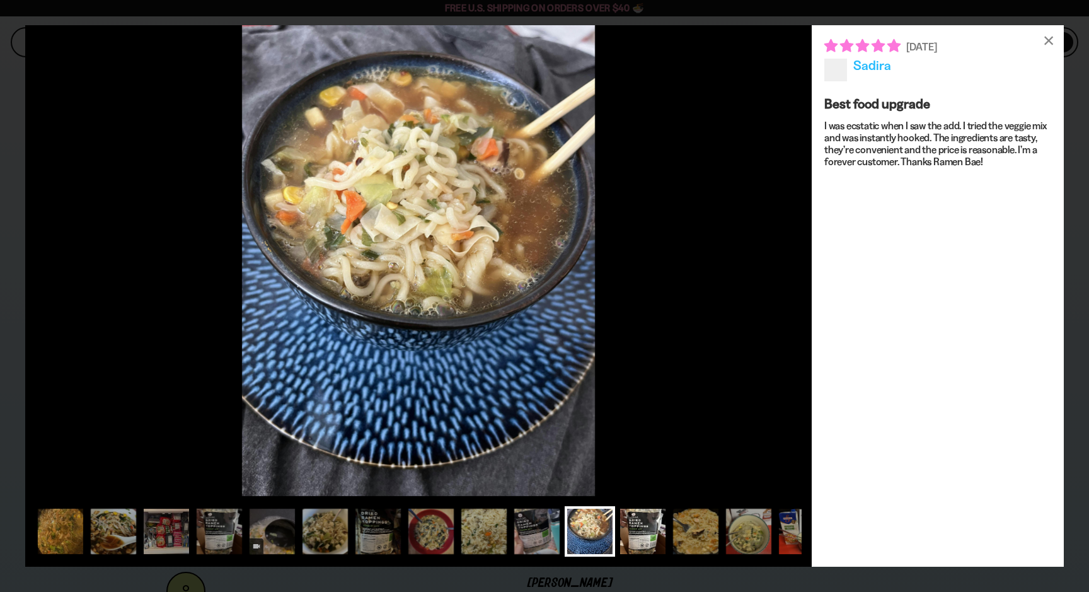
click at [622, 531] on div at bounding box center [643, 531] width 50 height 50
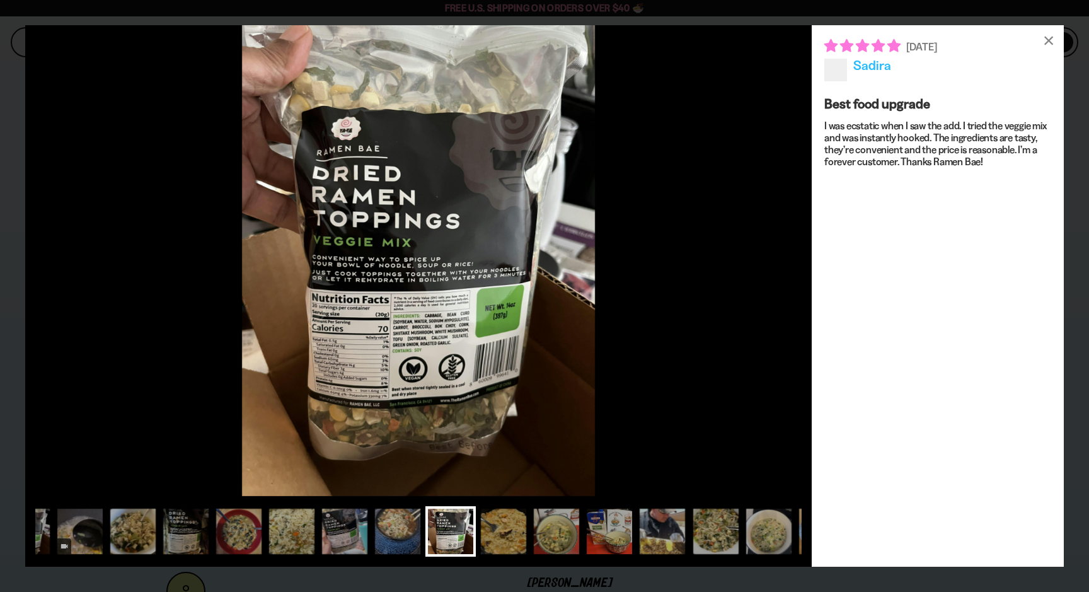
scroll to position [0, 197]
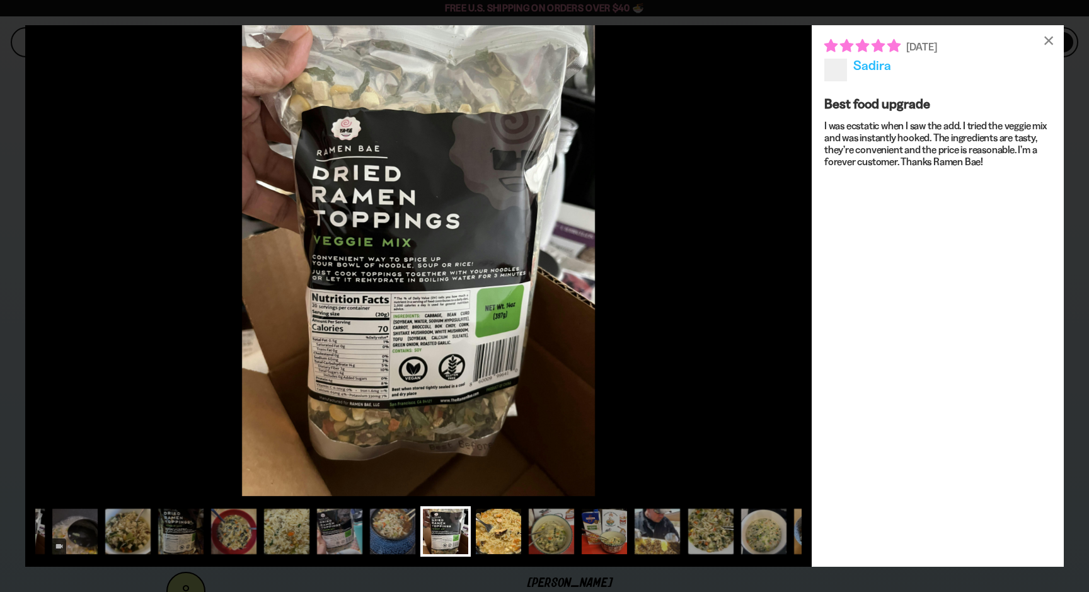
click at [508, 542] on div at bounding box center [498, 531] width 50 height 50
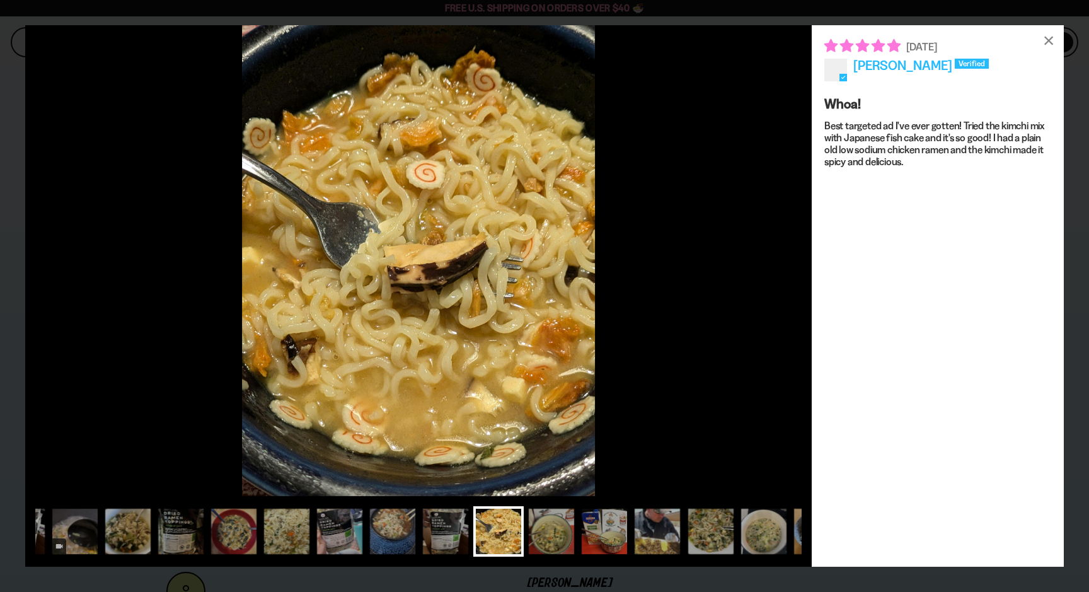
scroll to position [0, 0]
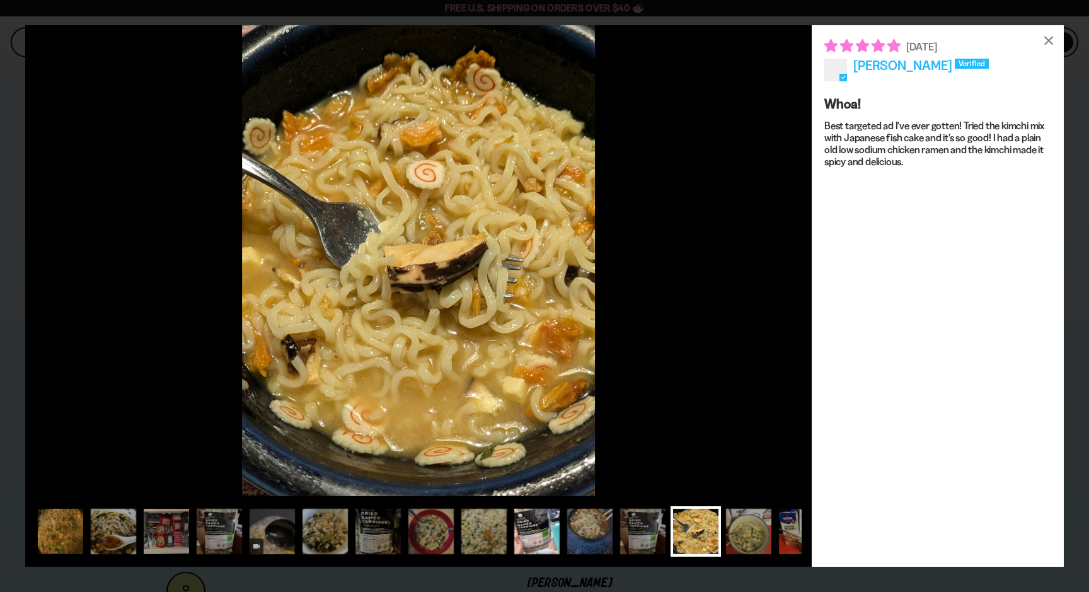
click at [543, 541] on div at bounding box center [537, 531] width 50 height 50
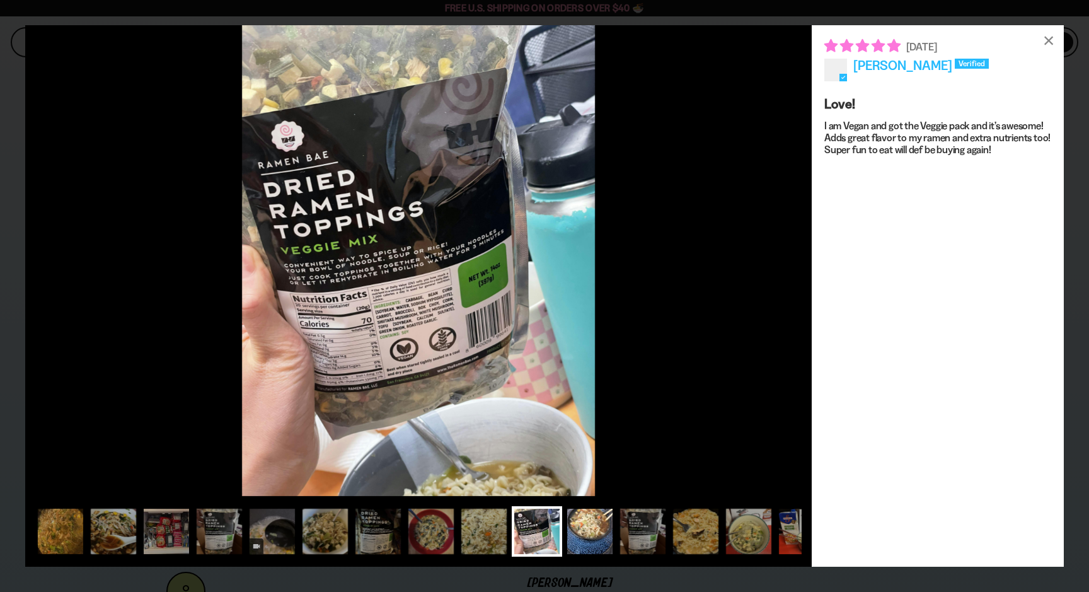
click at [602, 540] on div at bounding box center [590, 531] width 50 height 50
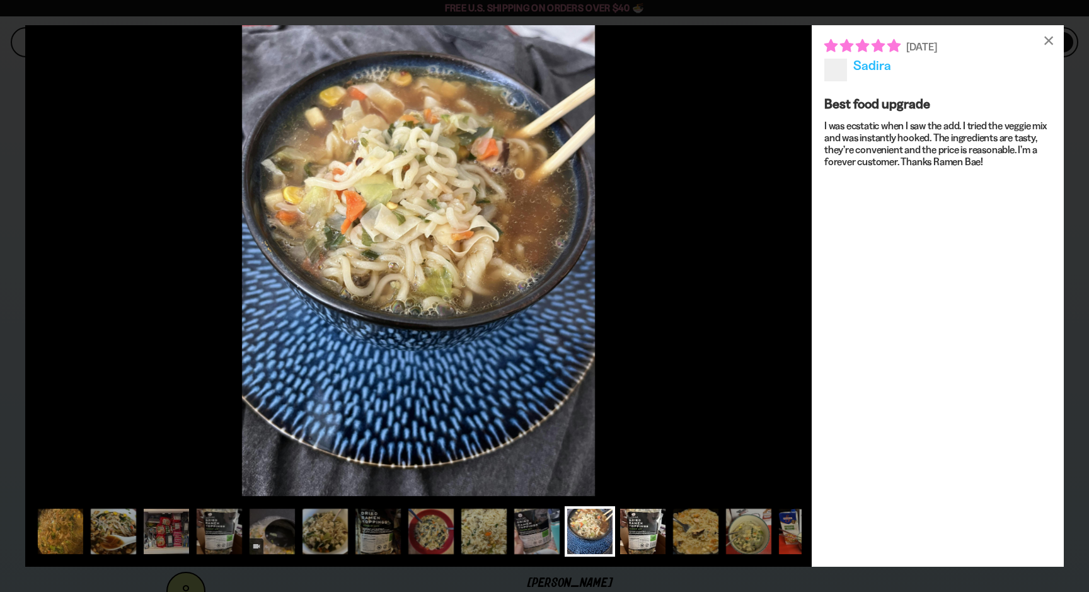
click at [653, 540] on div at bounding box center [643, 531] width 50 height 50
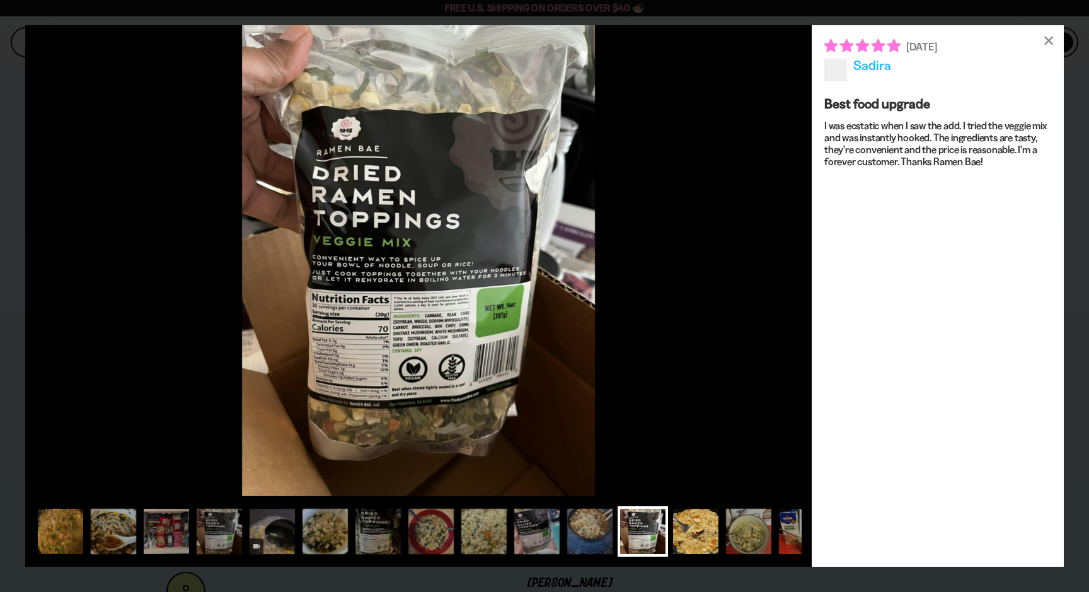
click at [685, 538] on div at bounding box center [696, 531] width 50 height 50
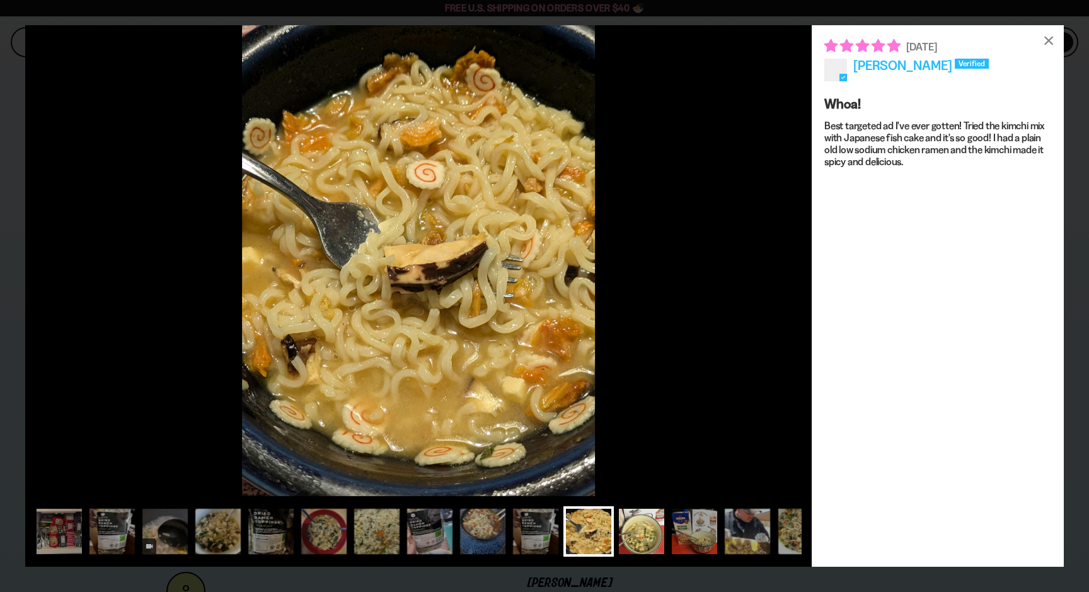
click at [654, 535] on div at bounding box center [642, 531] width 50 height 50
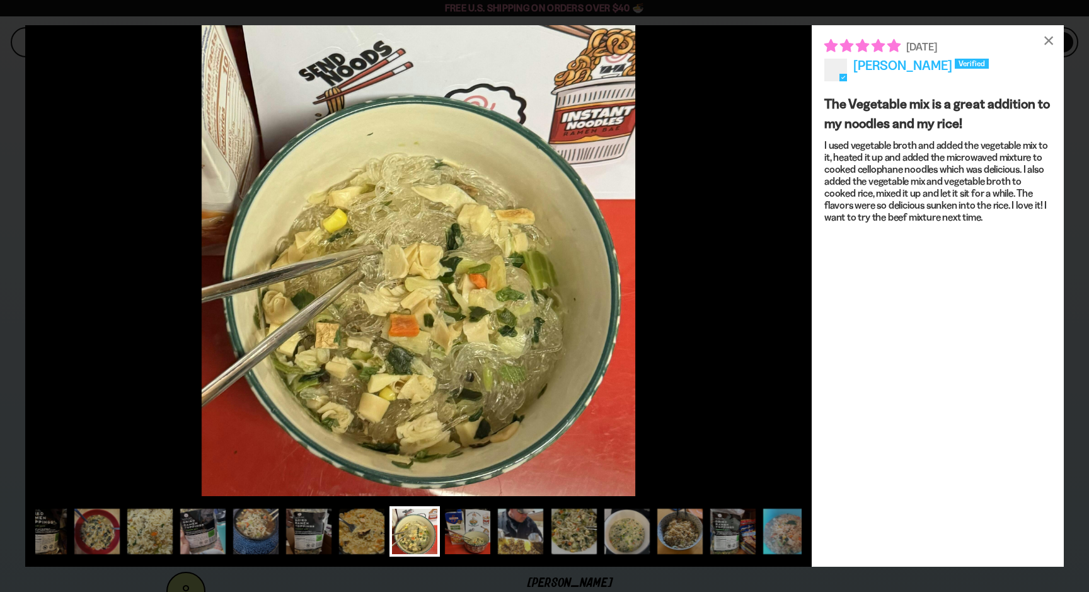
scroll to position [0, 427]
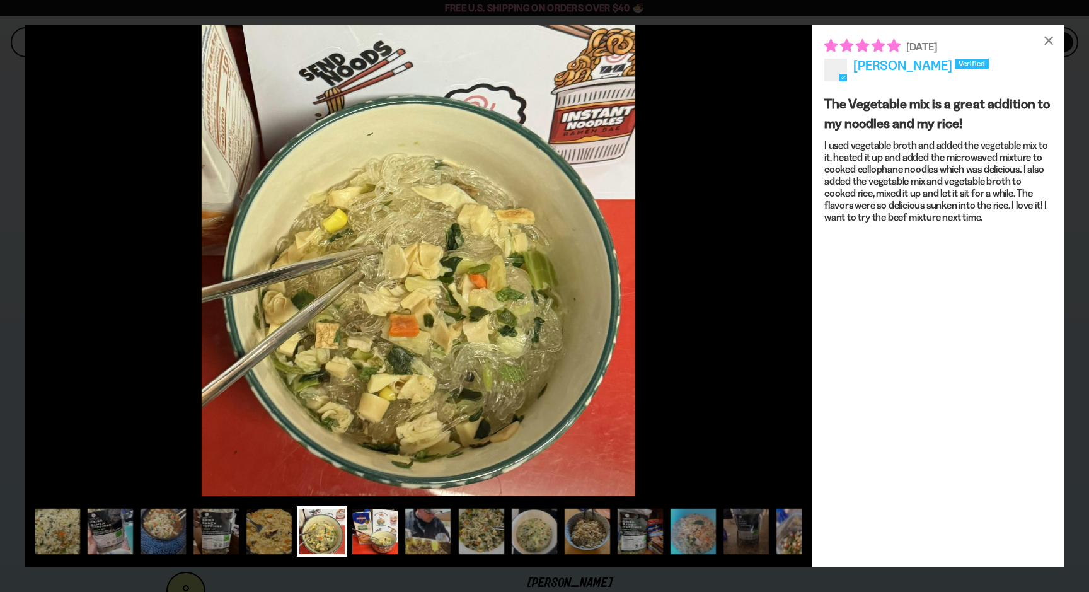
click at [397, 513] on div at bounding box center [375, 531] width 50 height 50
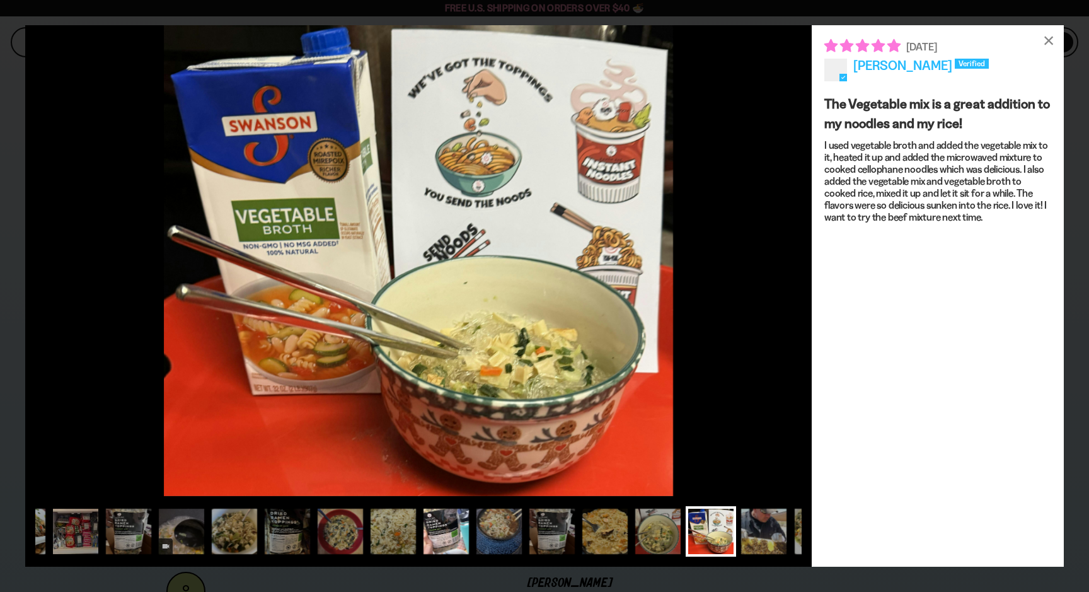
click at [428, 525] on div at bounding box center [446, 531] width 50 height 50
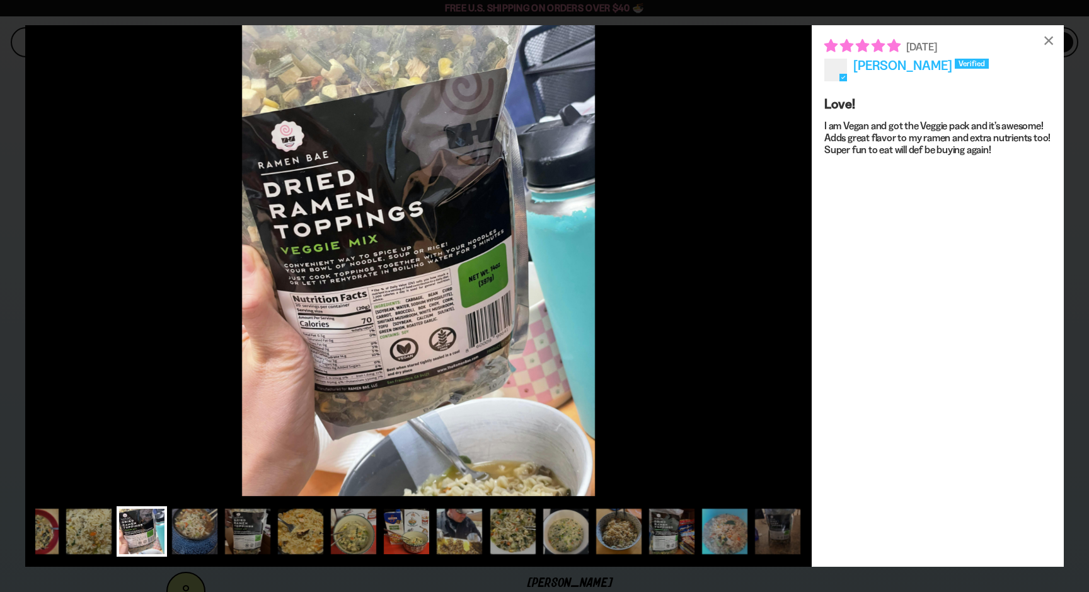
scroll to position [0, 429]
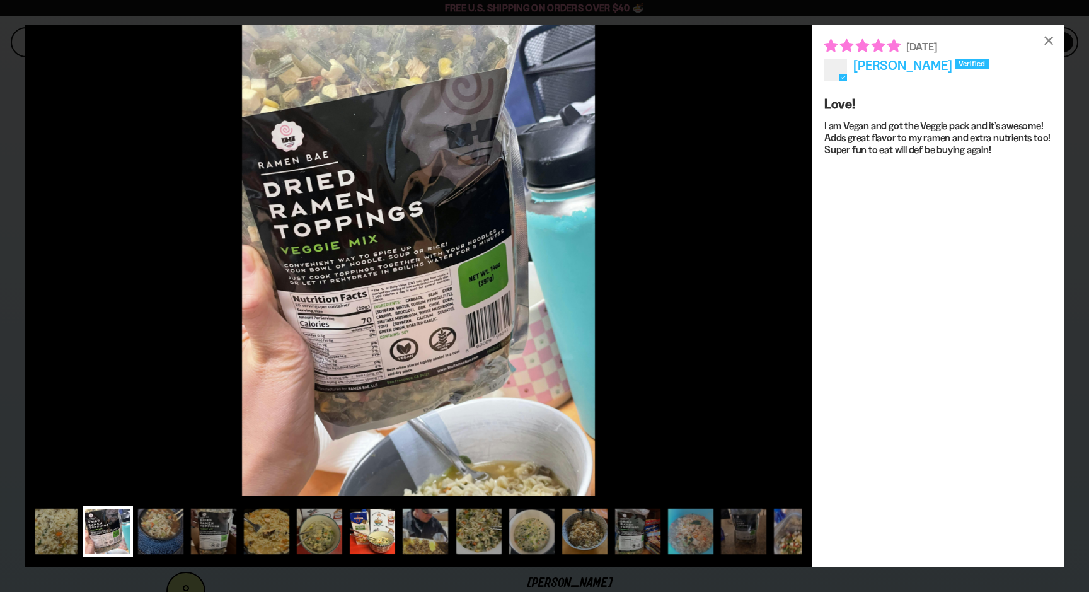
click at [355, 526] on div at bounding box center [372, 531] width 50 height 50
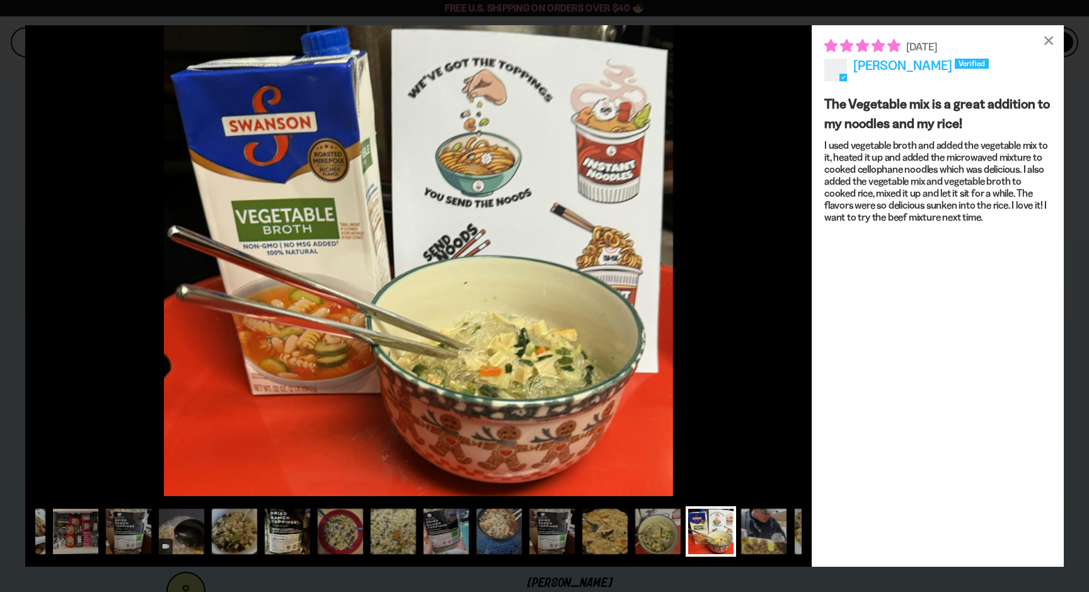
click at [308, 528] on div at bounding box center [287, 531] width 50 height 50
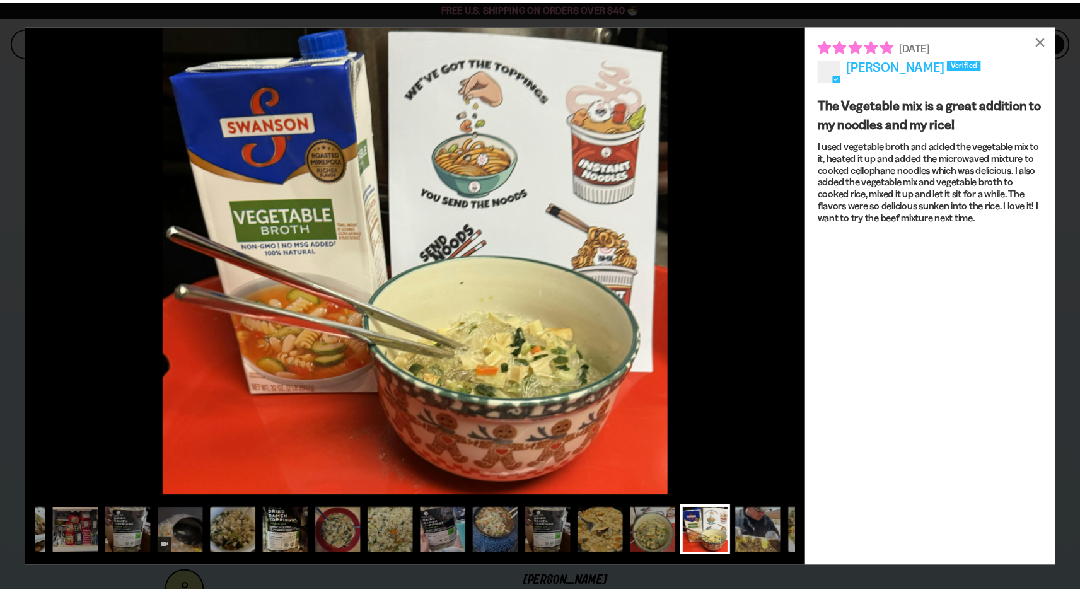
scroll to position [0, 0]
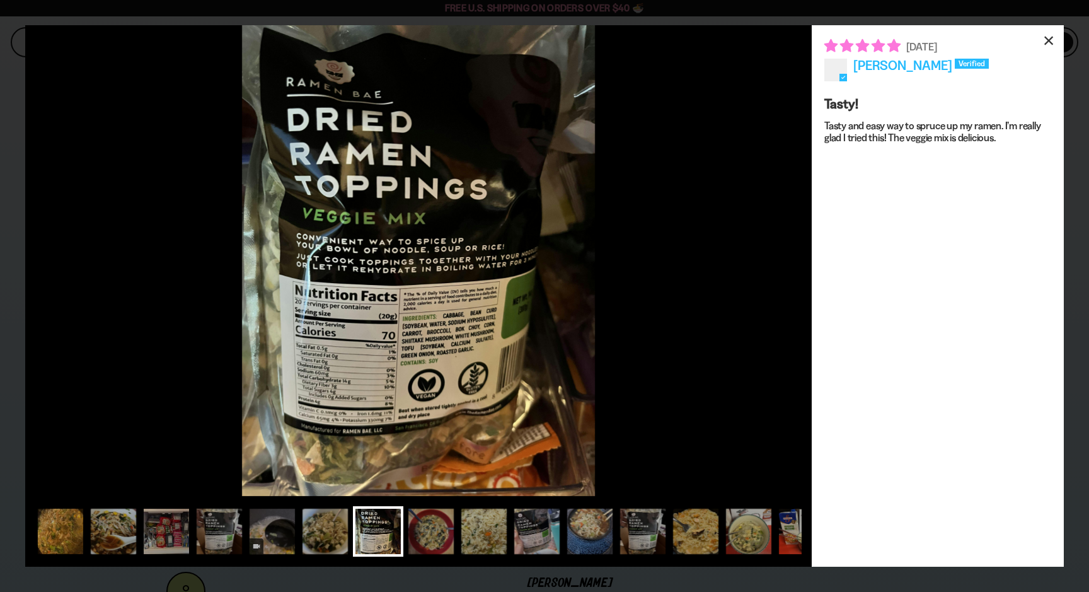
click at [1057, 37] on div "×" at bounding box center [1049, 40] width 30 height 30
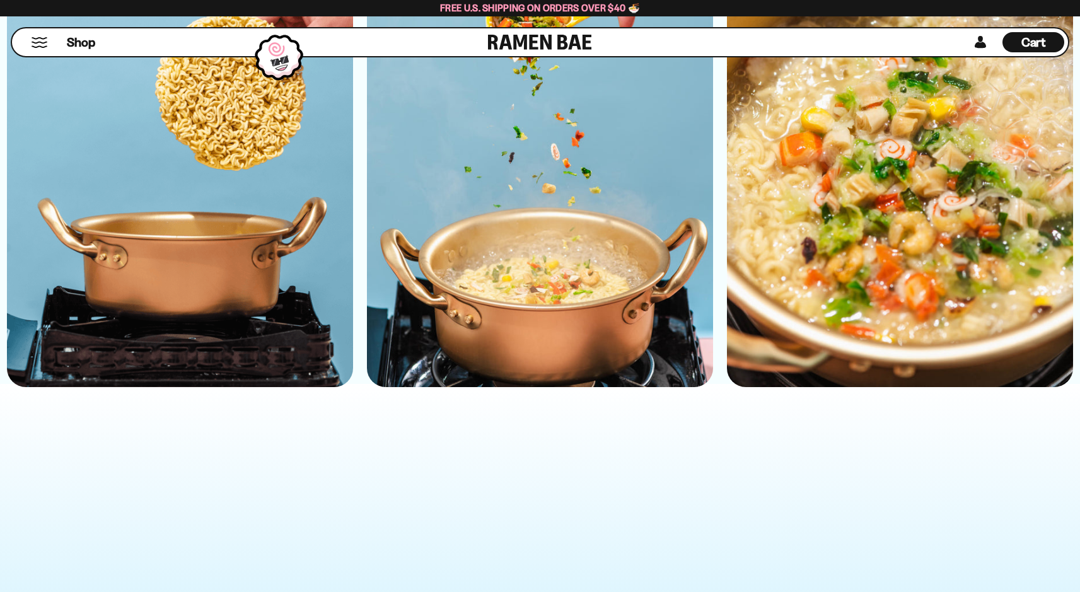
scroll to position [3507, 0]
